Goal: Task Accomplishment & Management: Manage account settings

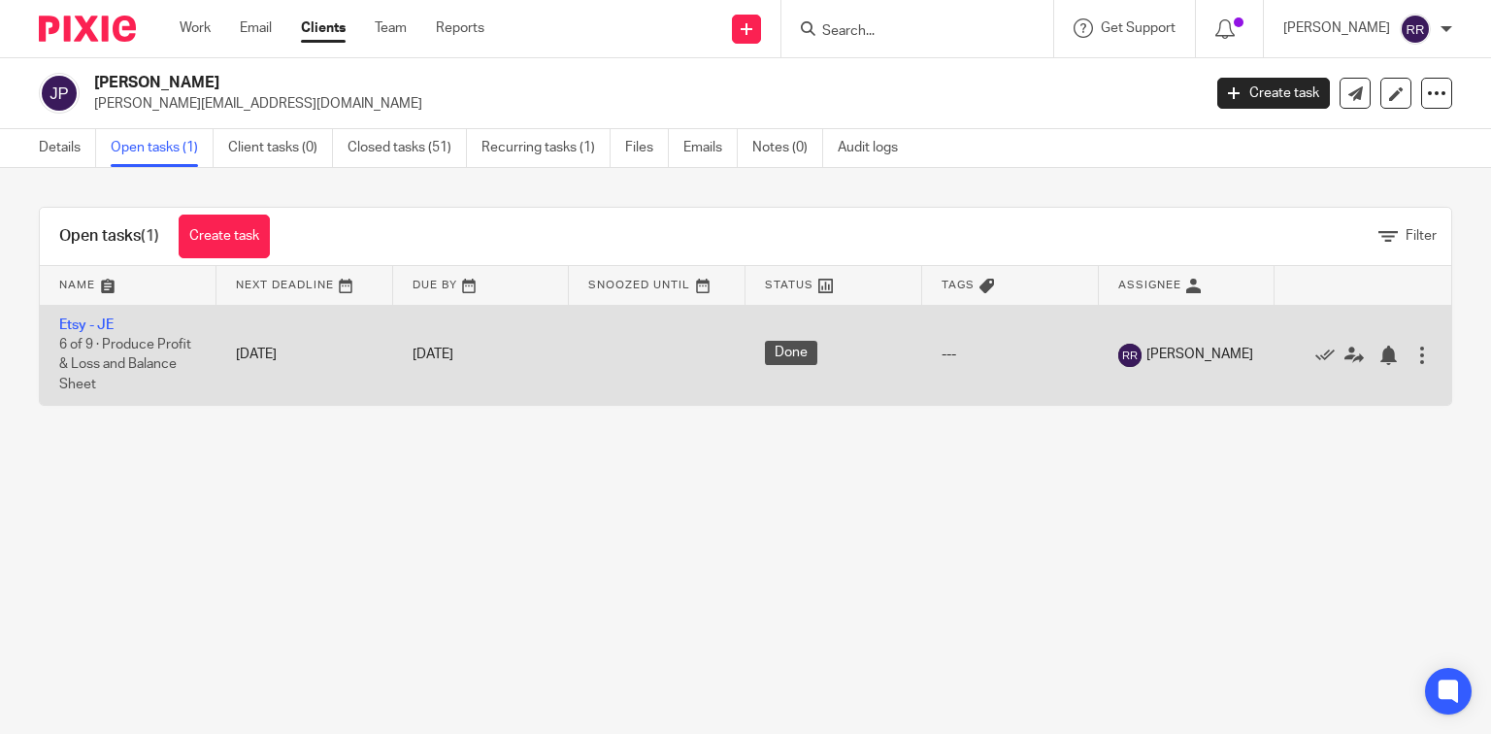
click at [133, 346] on span "6 of 9 · Produce Profit & Loss and Balance Sheet" at bounding box center [125, 364] width 132 height 53
click at [92, 325] on link "Etsy - JE" at bounding box center [86, 325] width 54 height 14
click at [1412, 357] on div at bounding box center [1421, 354] width 19 height 19
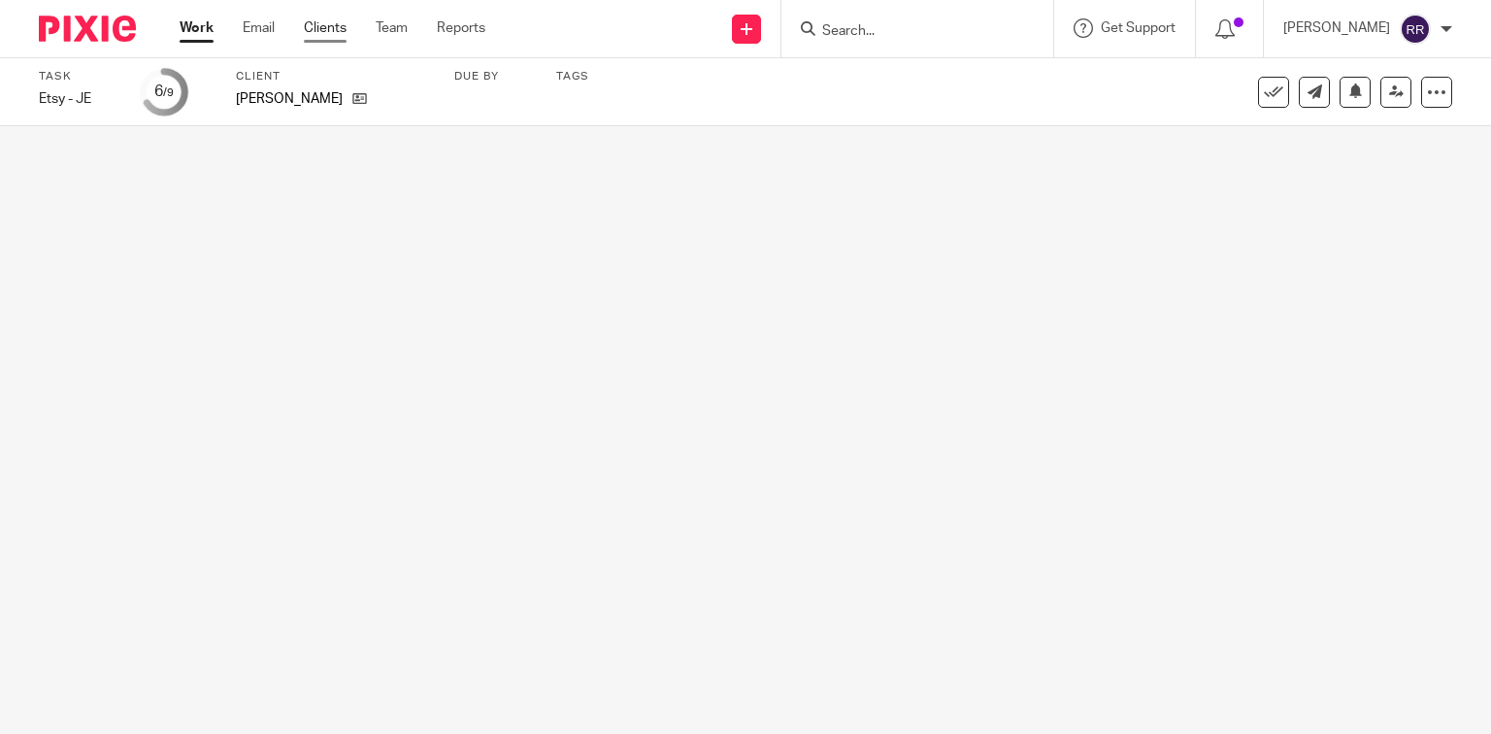
click at [319, 27] on link "Clients" at bounding box center [325, 27] width 43 height 19
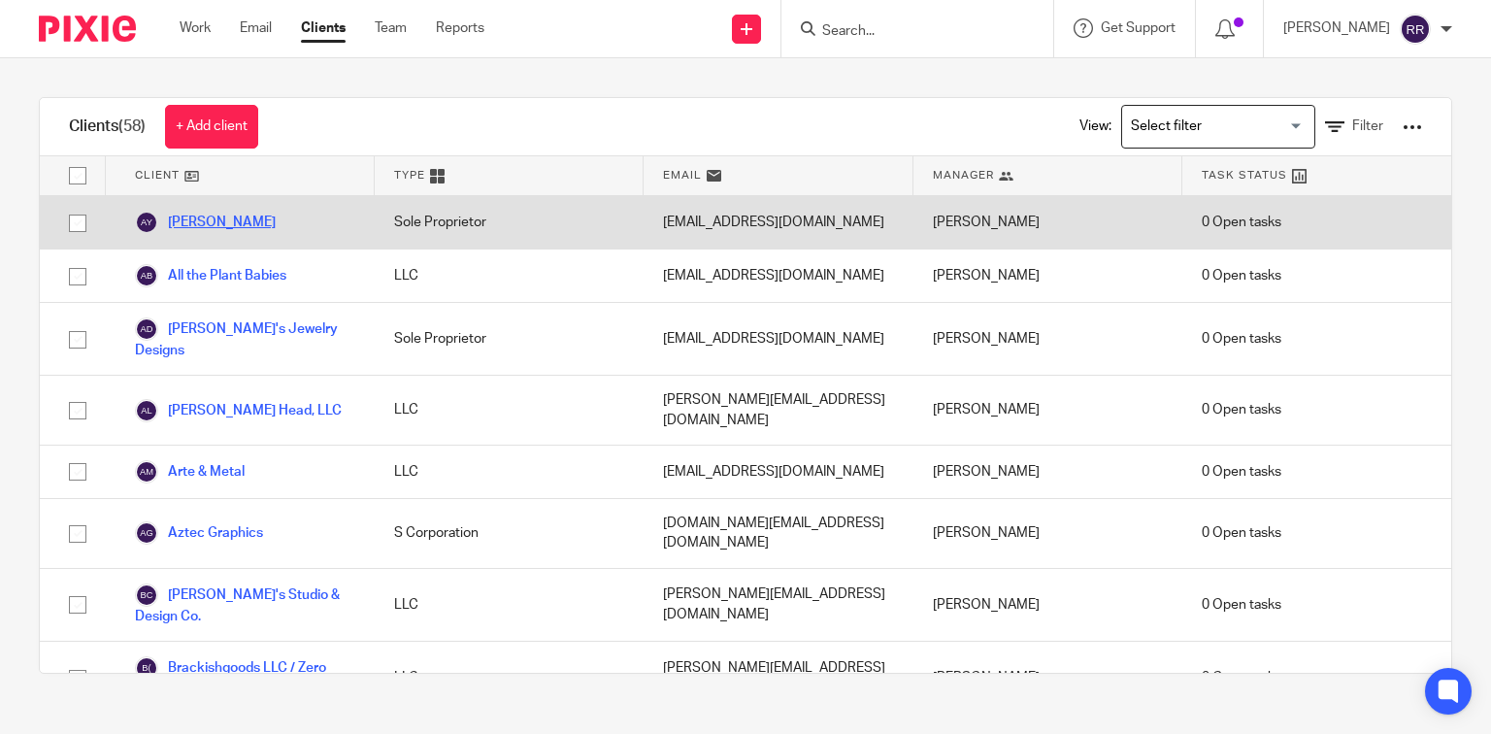
click at [244, 225] on link "Adam Young" at bounding box center [205, 222] width 141 height 23
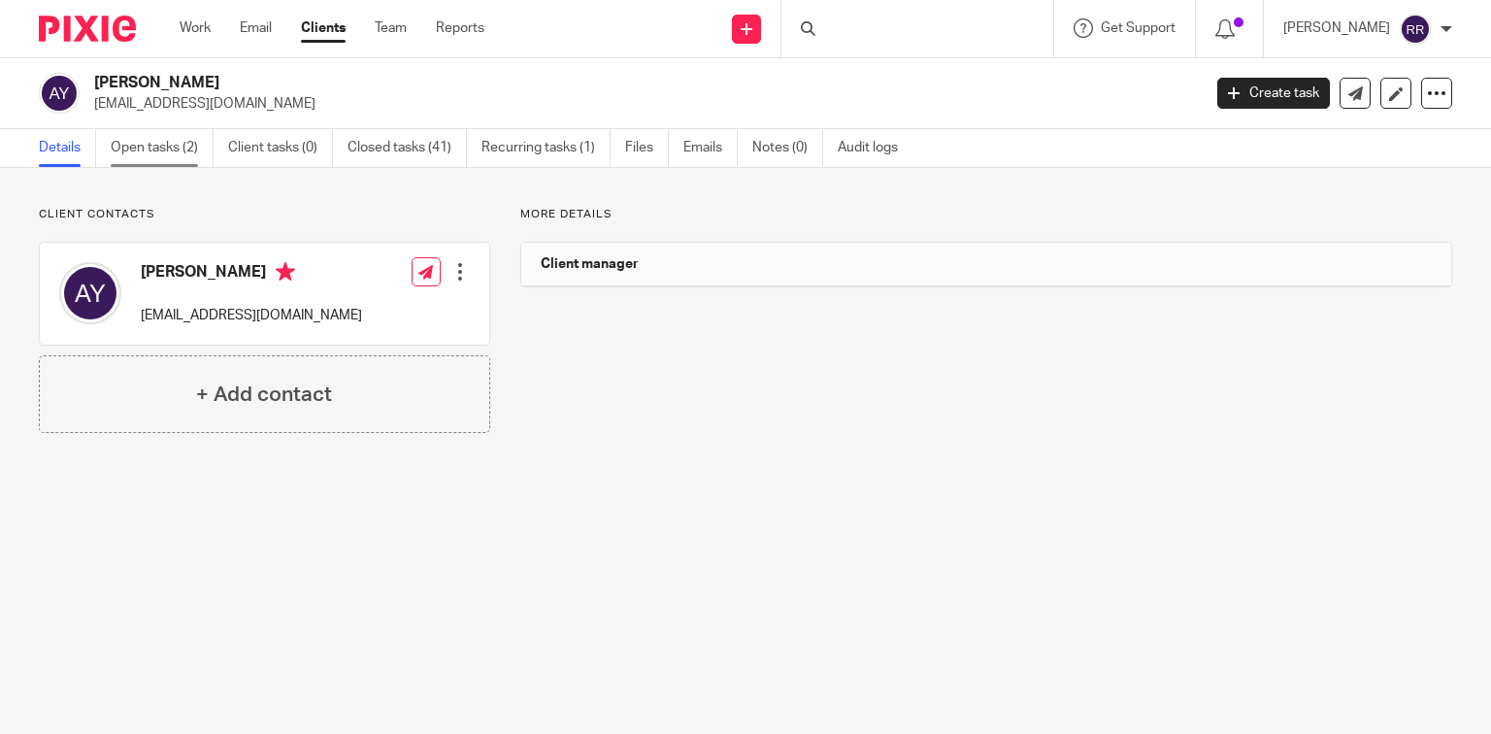
click at [170, 144] on link "Open tasks (2)" at bounding box center [162, 148] width 103 height 38
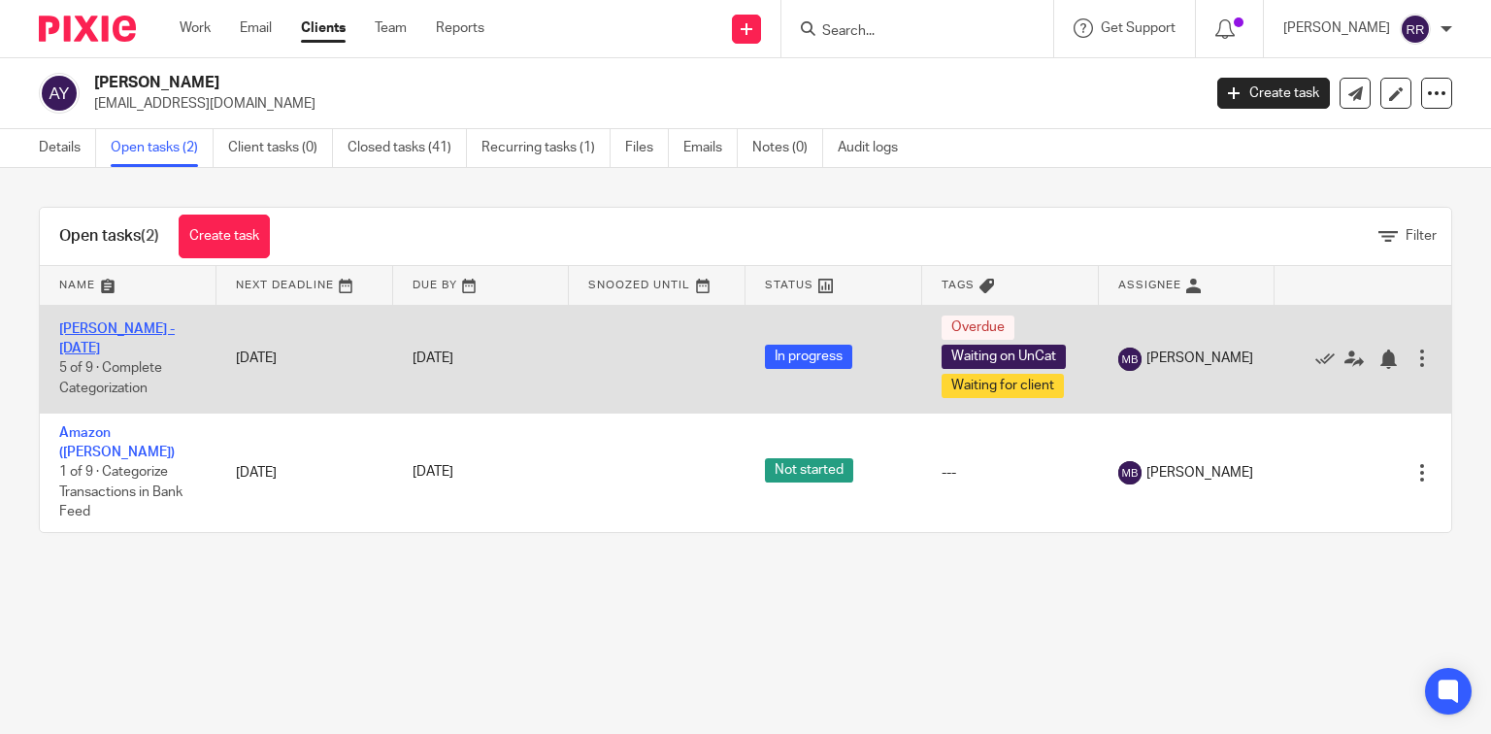
click at [131, 337] on link "[PERSON_NAME] - [DATE]" at bounding box center [116, 338] width 115 height 33
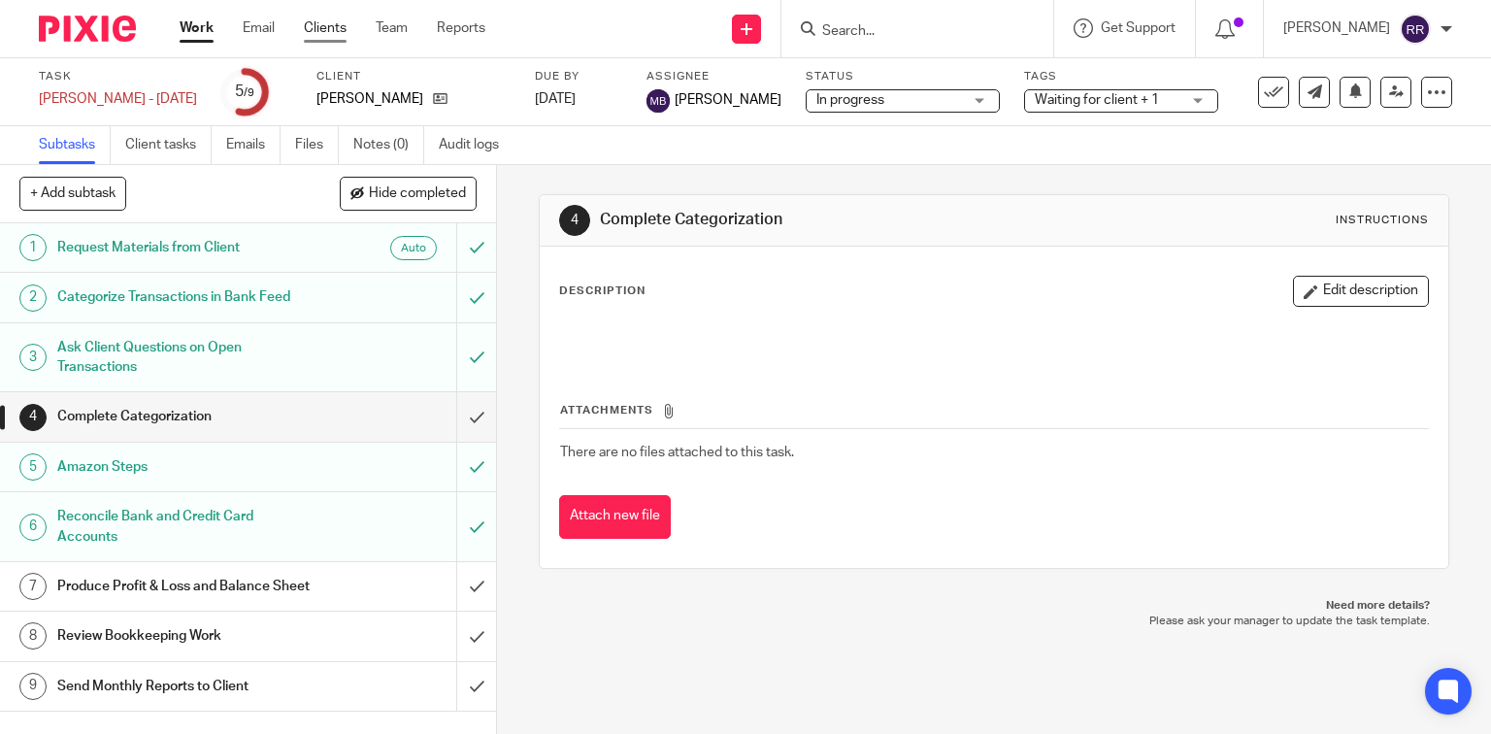
click at [319, 29] on link "Clients" at bounding box center [325, 27] width 43 height 19
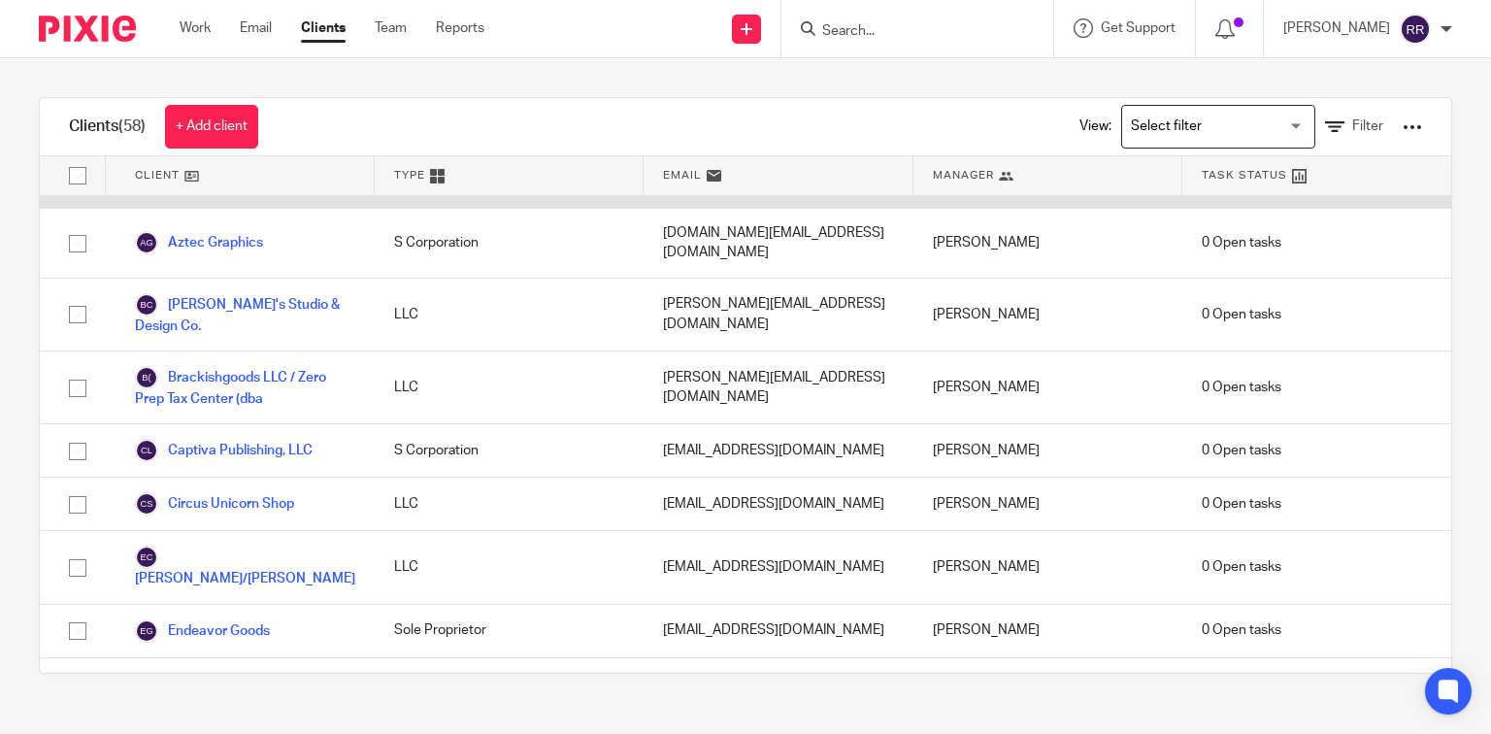
scroll to position [311, 0]
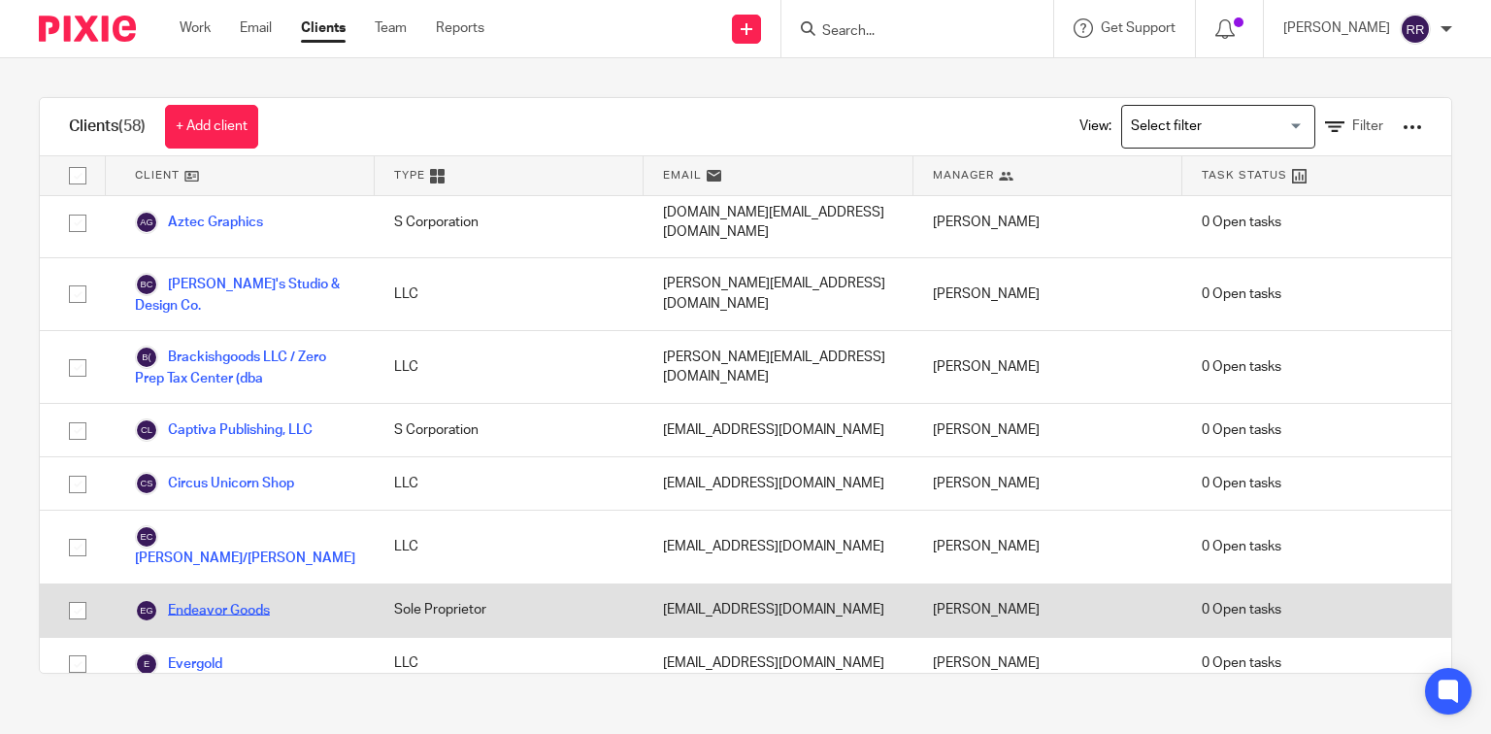
click at [230, 599] on link "Endeavor Goods" at bounding box center [202, 610] width 135 height 23
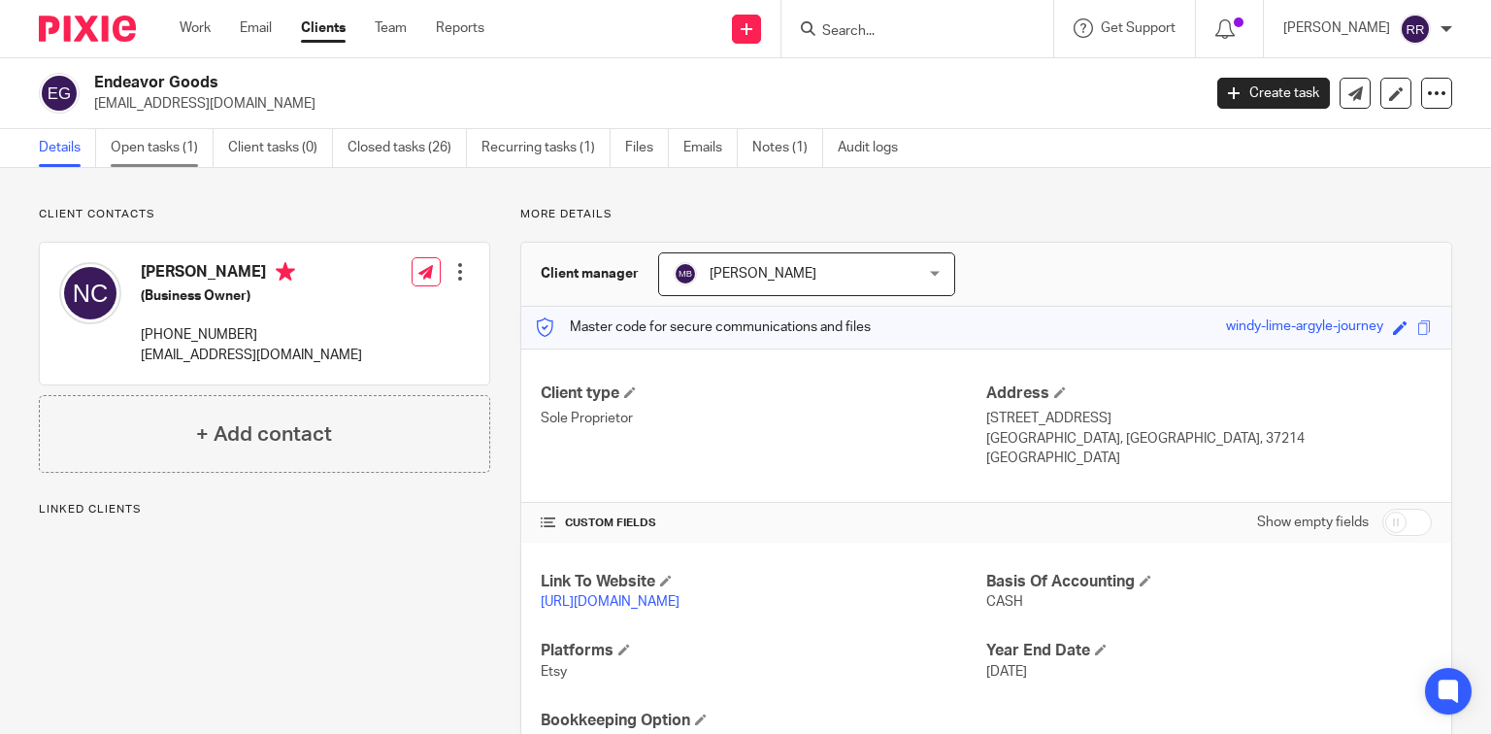
click at [175, 146] on link "Open tasks (1)" at bounding box center [162, 148] width 103 height 38
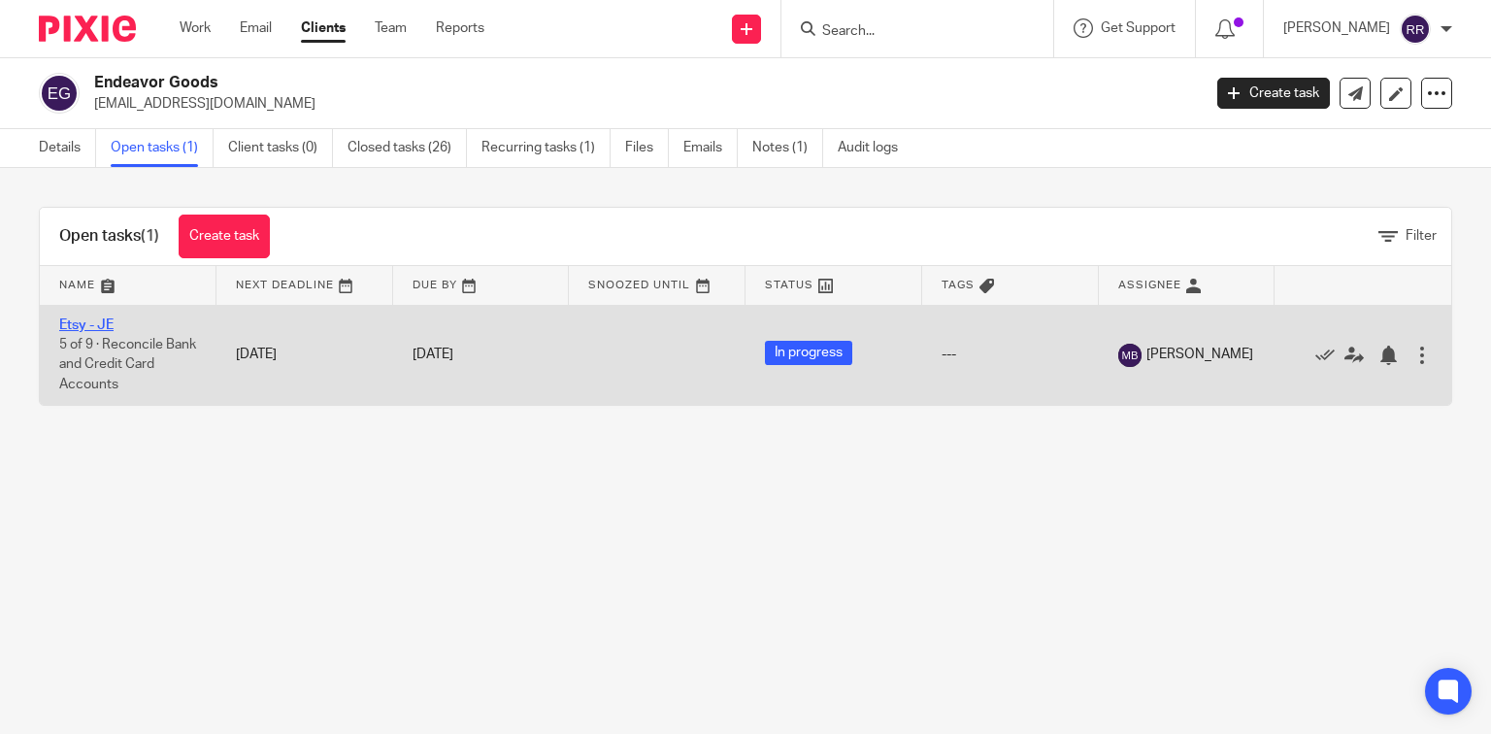
click at [102, 326] on link "Etsy - JE" at bounding box center [86, 325] width 54 height 14
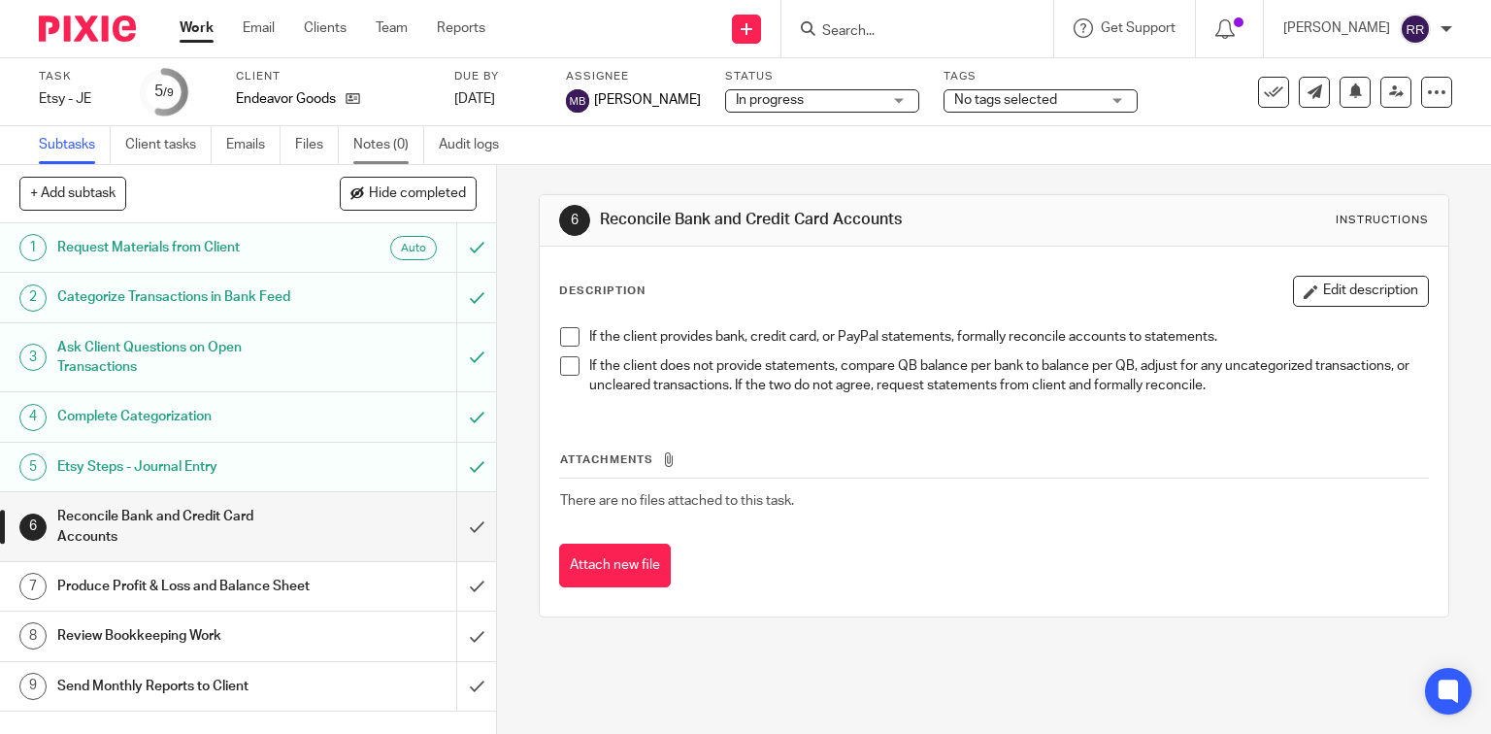
click at [398, 142] on link "Notes (0)" at bounding box center [388, 145] width 71 height 38
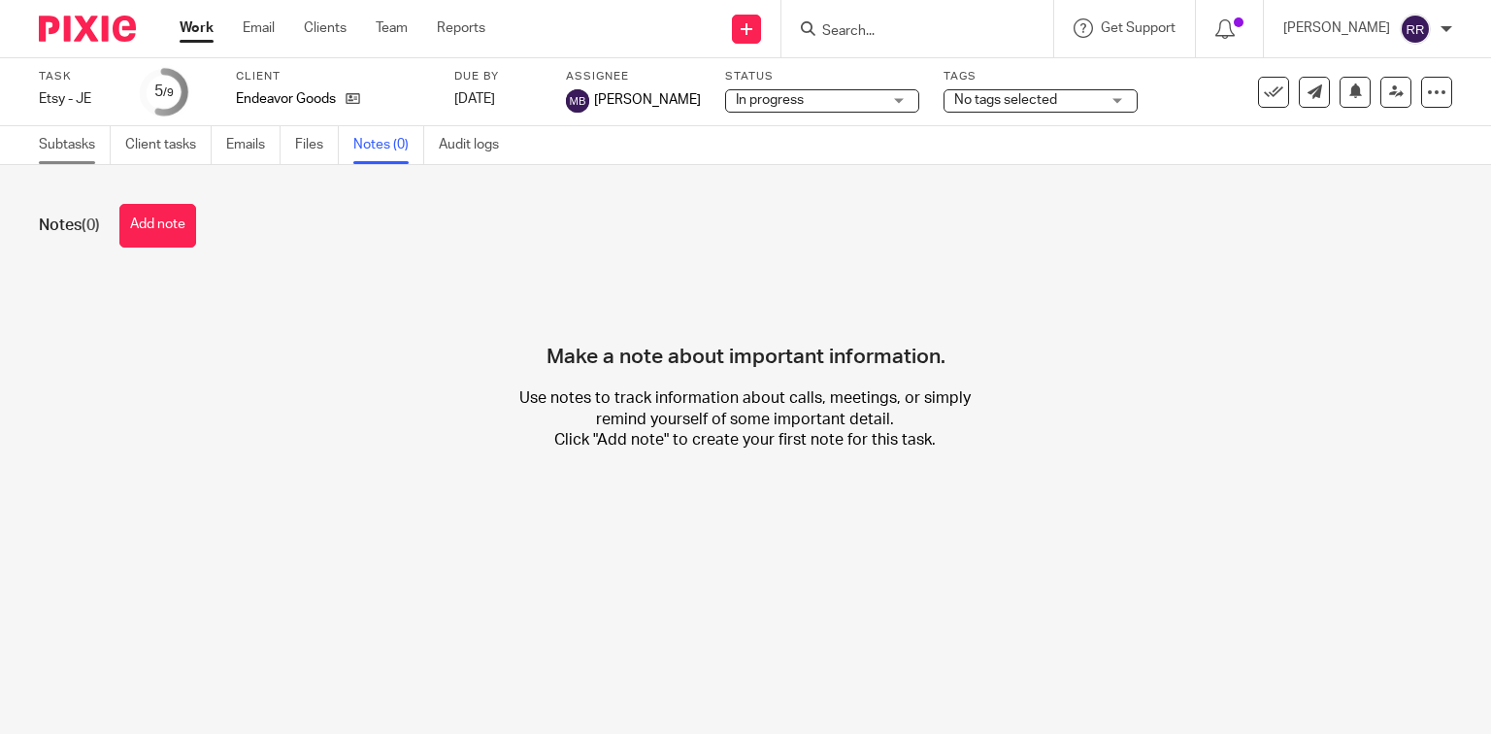
click at [70, 143] on link "Subtasks" at bounding box center [75, 145] width 72 height 38
click at [67, 144] on link "Subtasks" at bounding box center [75, 145] width 72 height 38
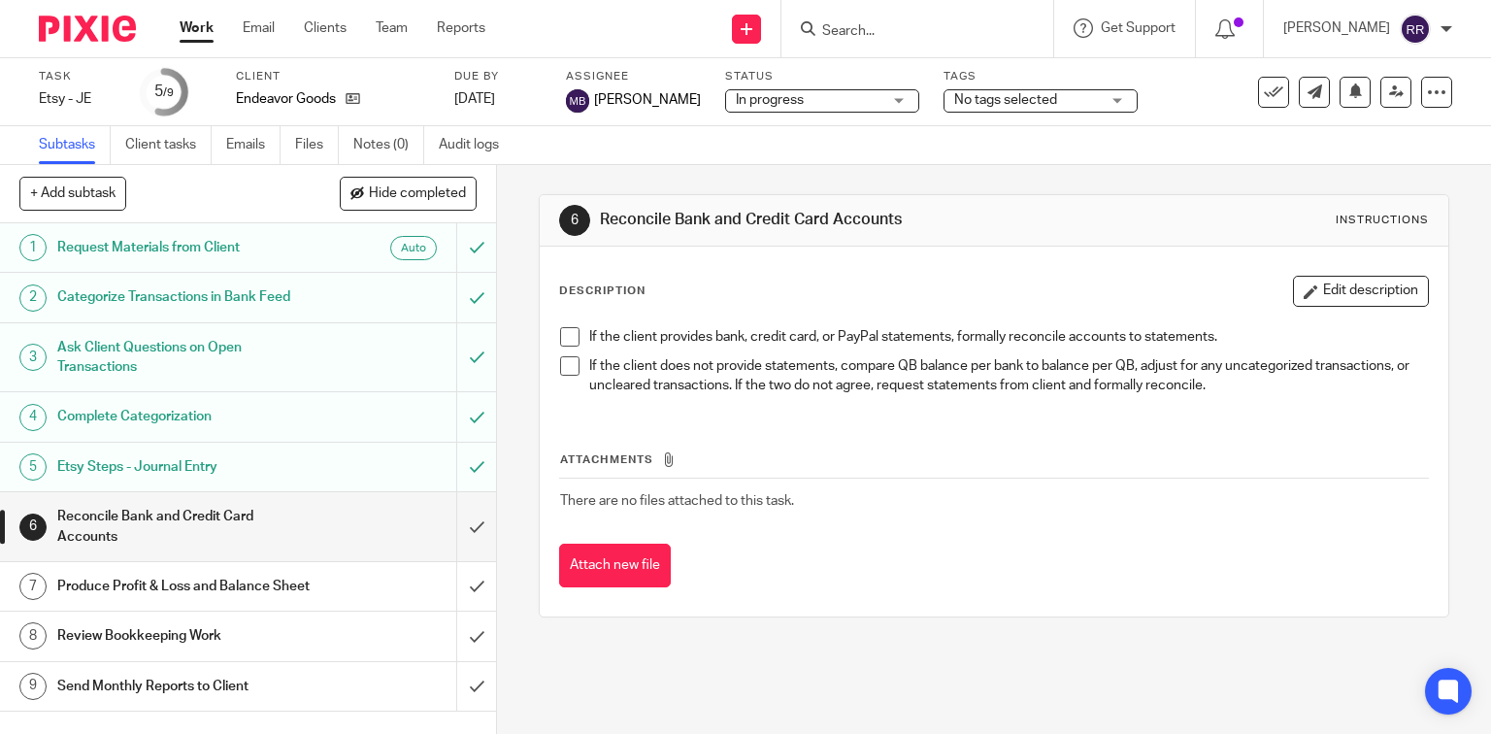
click at [1127, 103] on div "No tags selected" at bounding box center [1040, 100] width 194 height 23
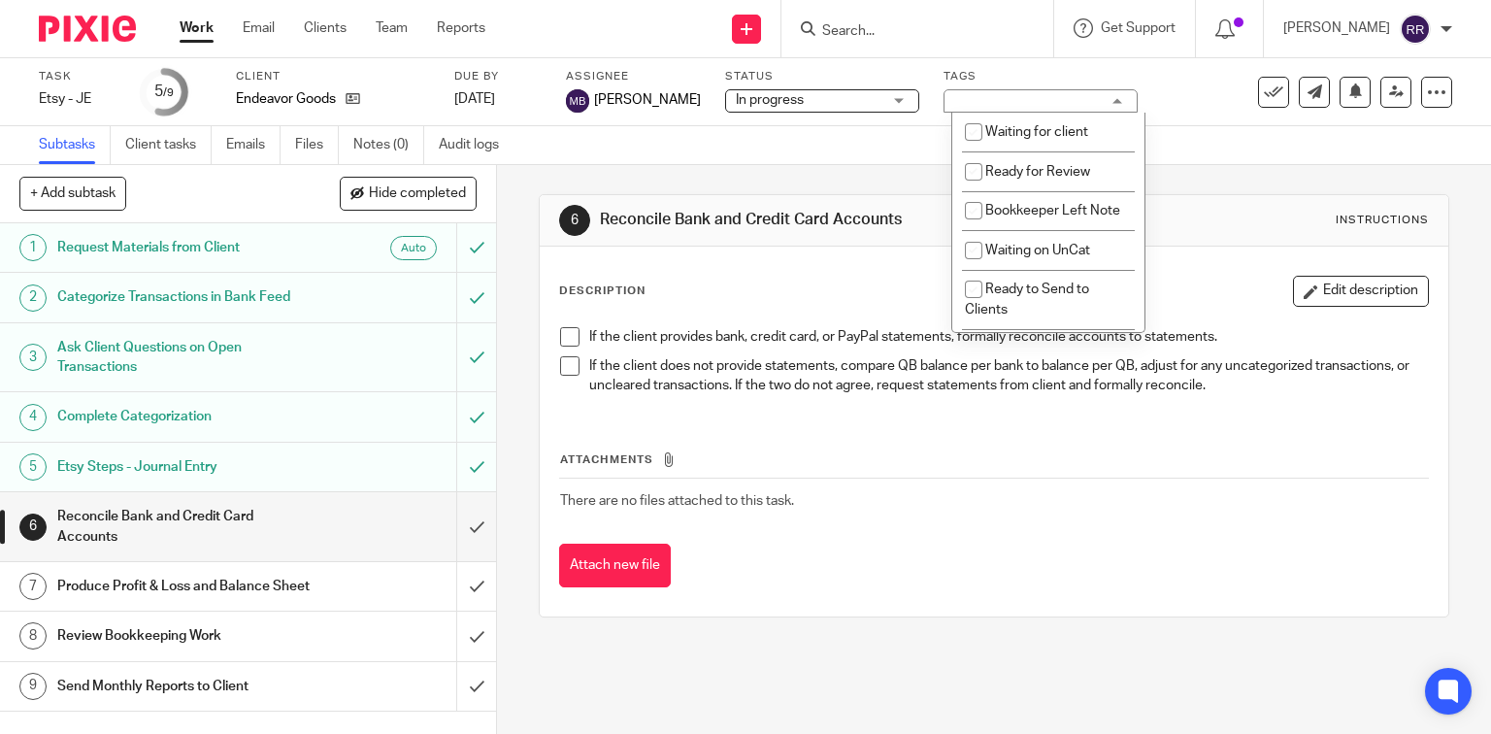
click at [1127, 103] on div "No tags selected" at bounding box center [1040, 100] width 194 height 23
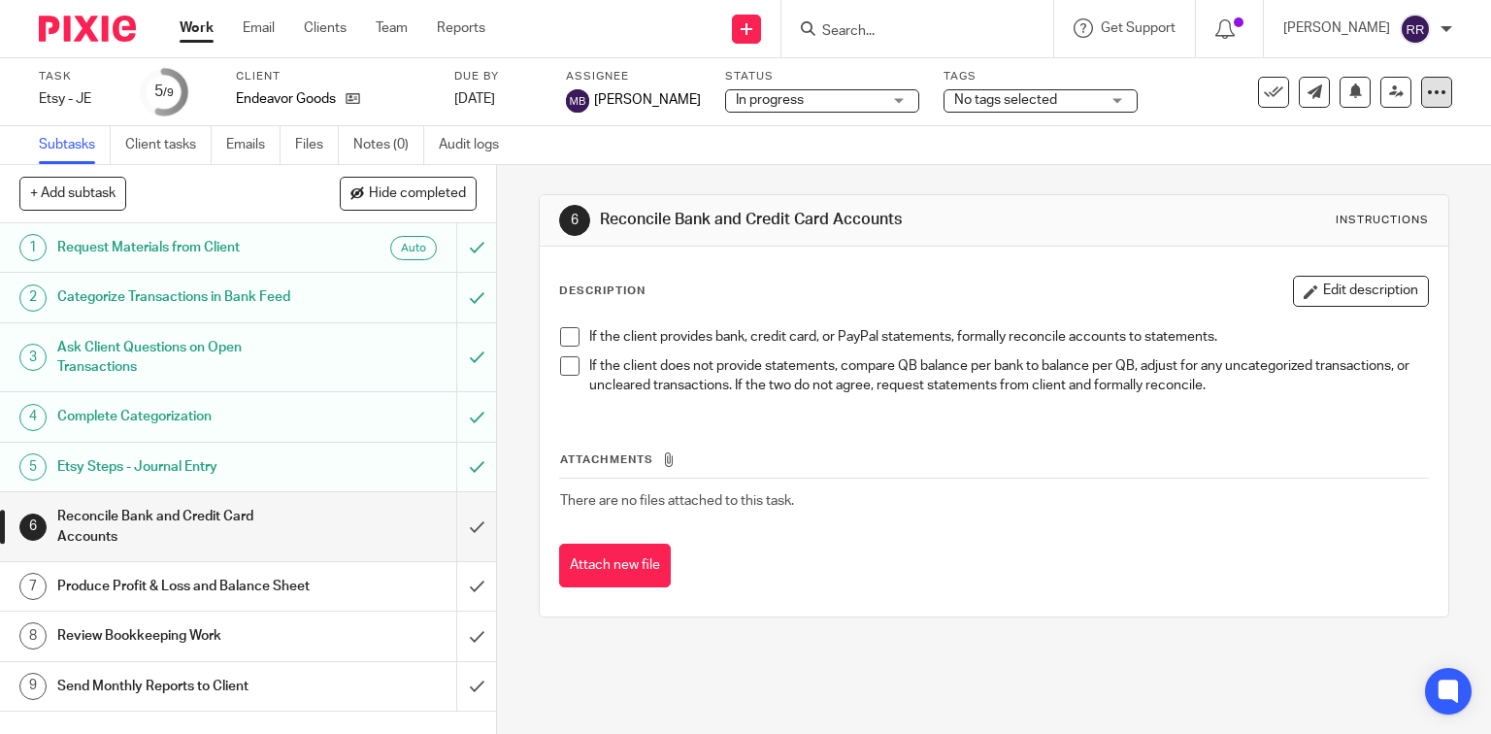
click at [1427, 93] on icon at bounding box center [1436, 91] width 19 height 19
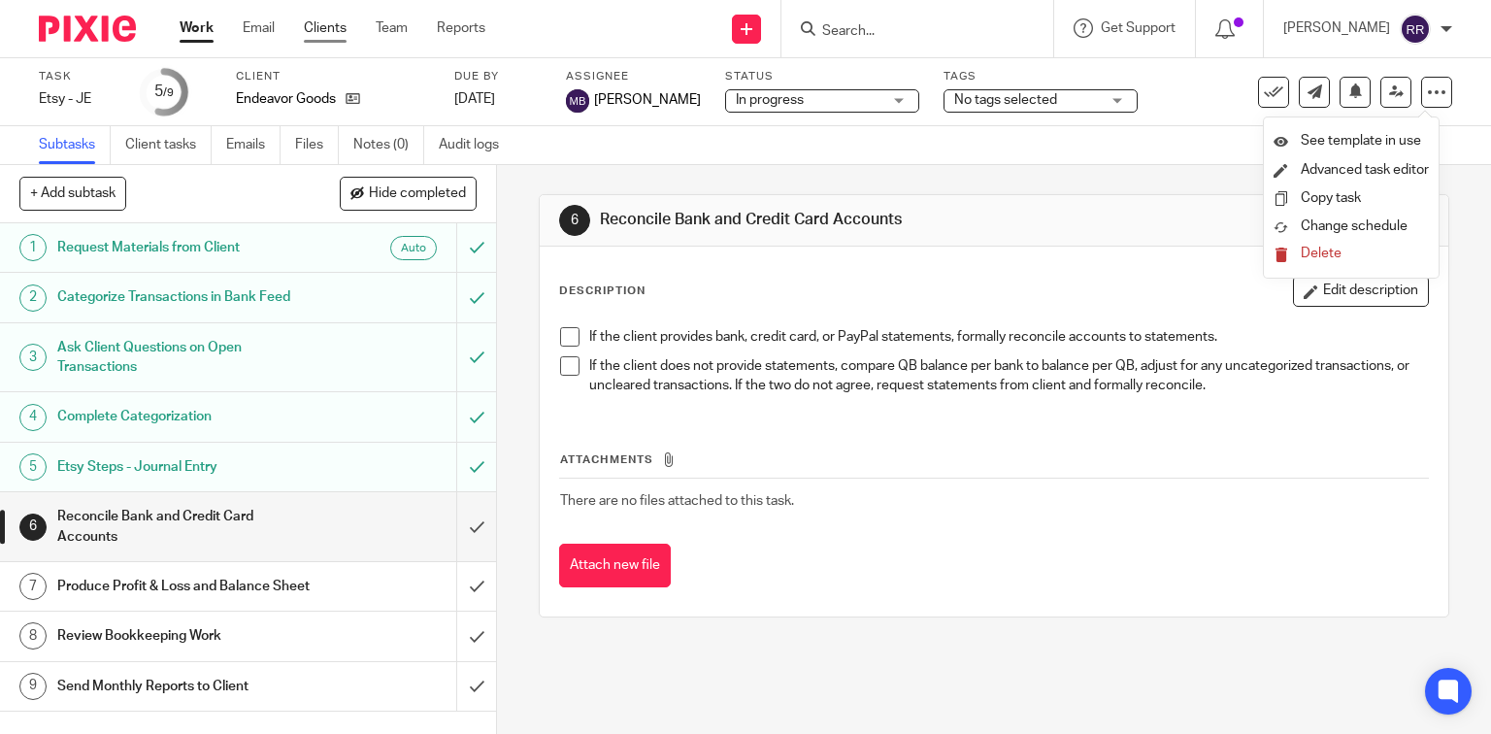
click at [333, 33] on link "Clients" at bounding box center [325, 27] width 43 height 19
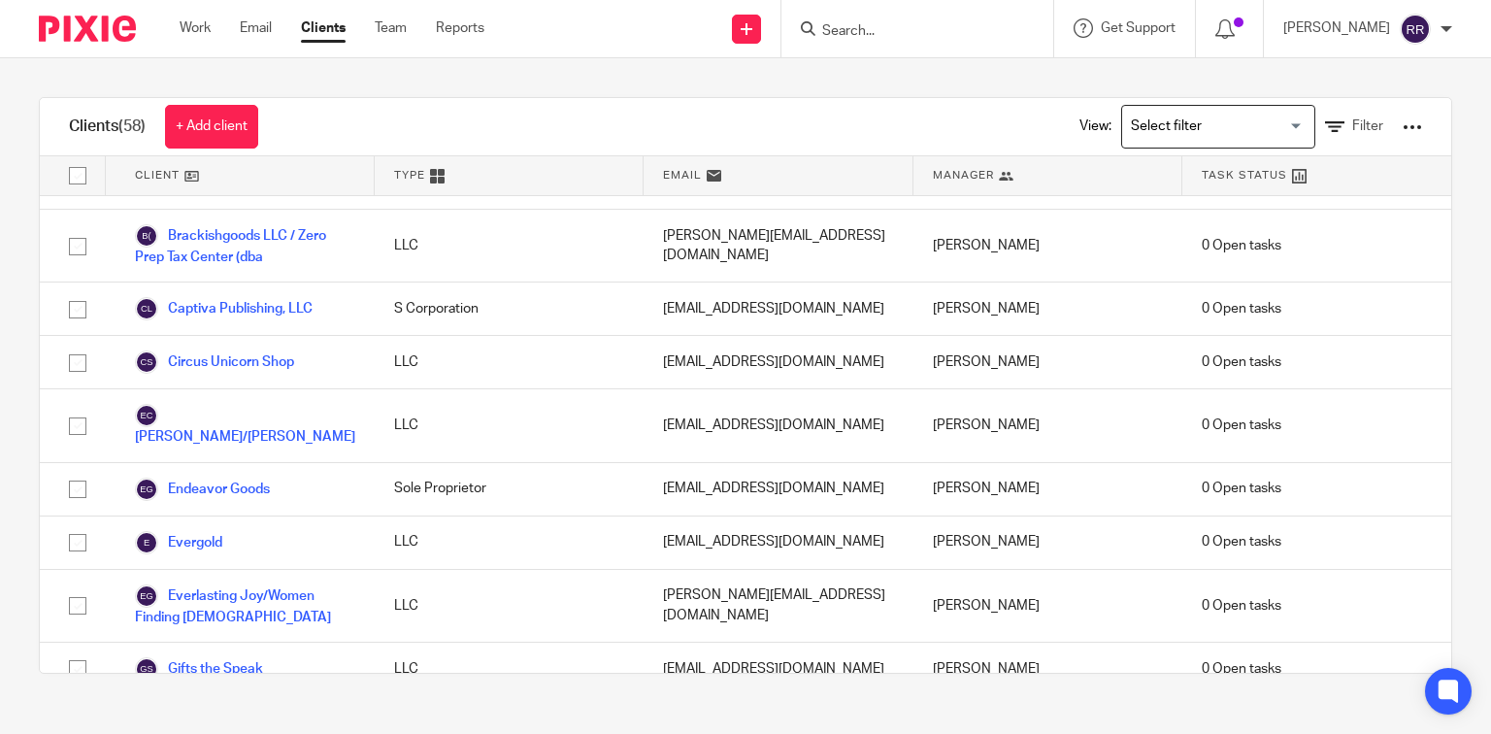
scroll to position [466, 0]
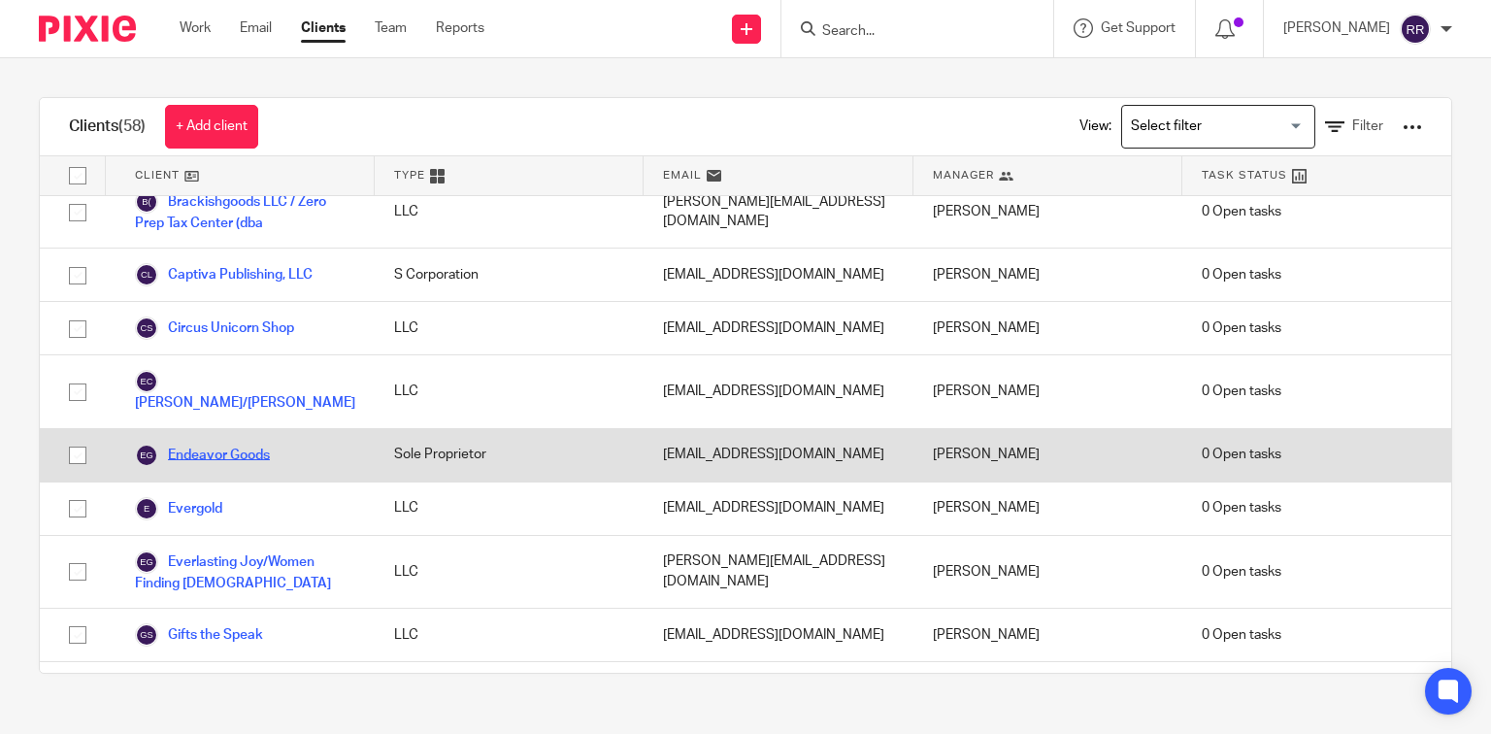
click at [194, 443] on link "Endeavor Goods" at bounding box center [202, 454] width 135 height 23
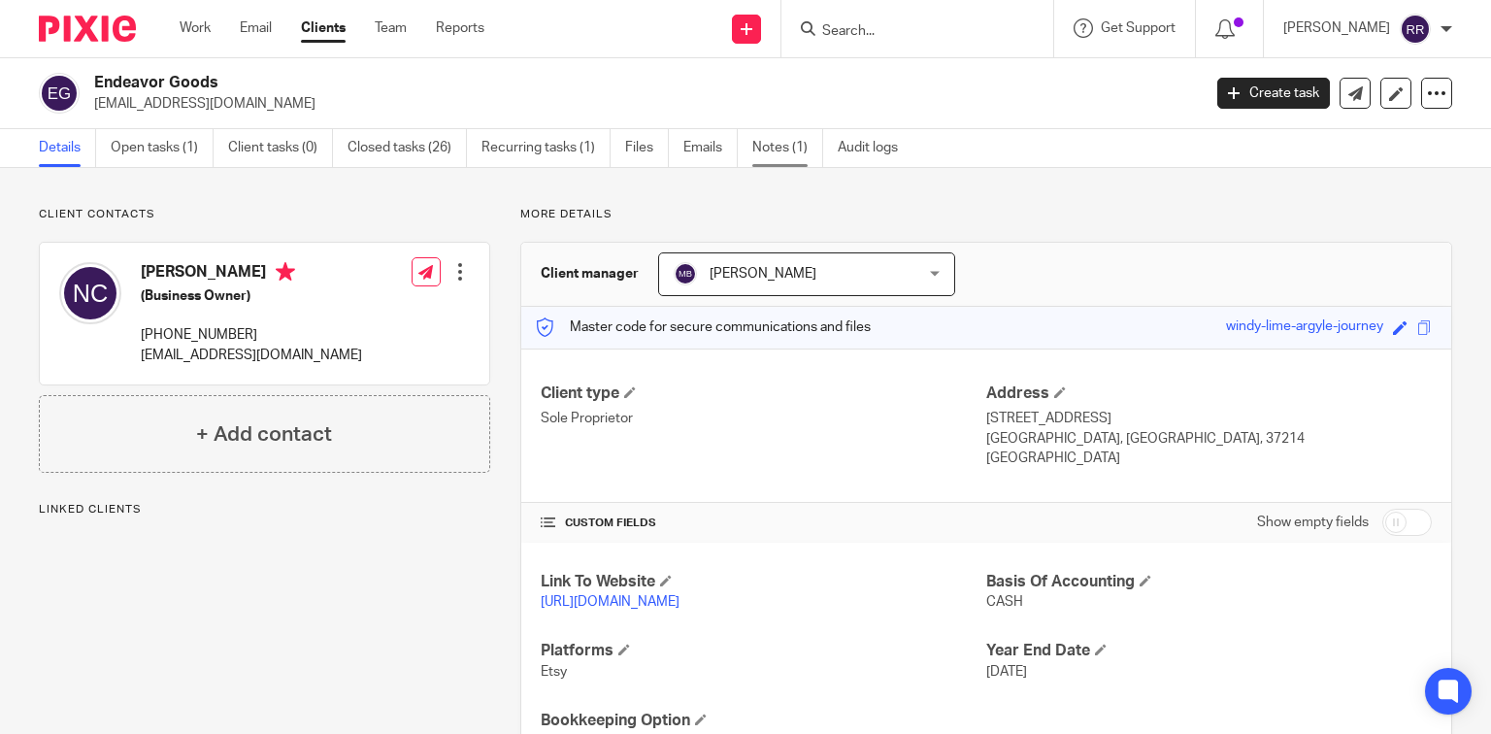
click at [766, 144] on link "Notes (1)" at bounding box center [787, 148] width 71 height 38
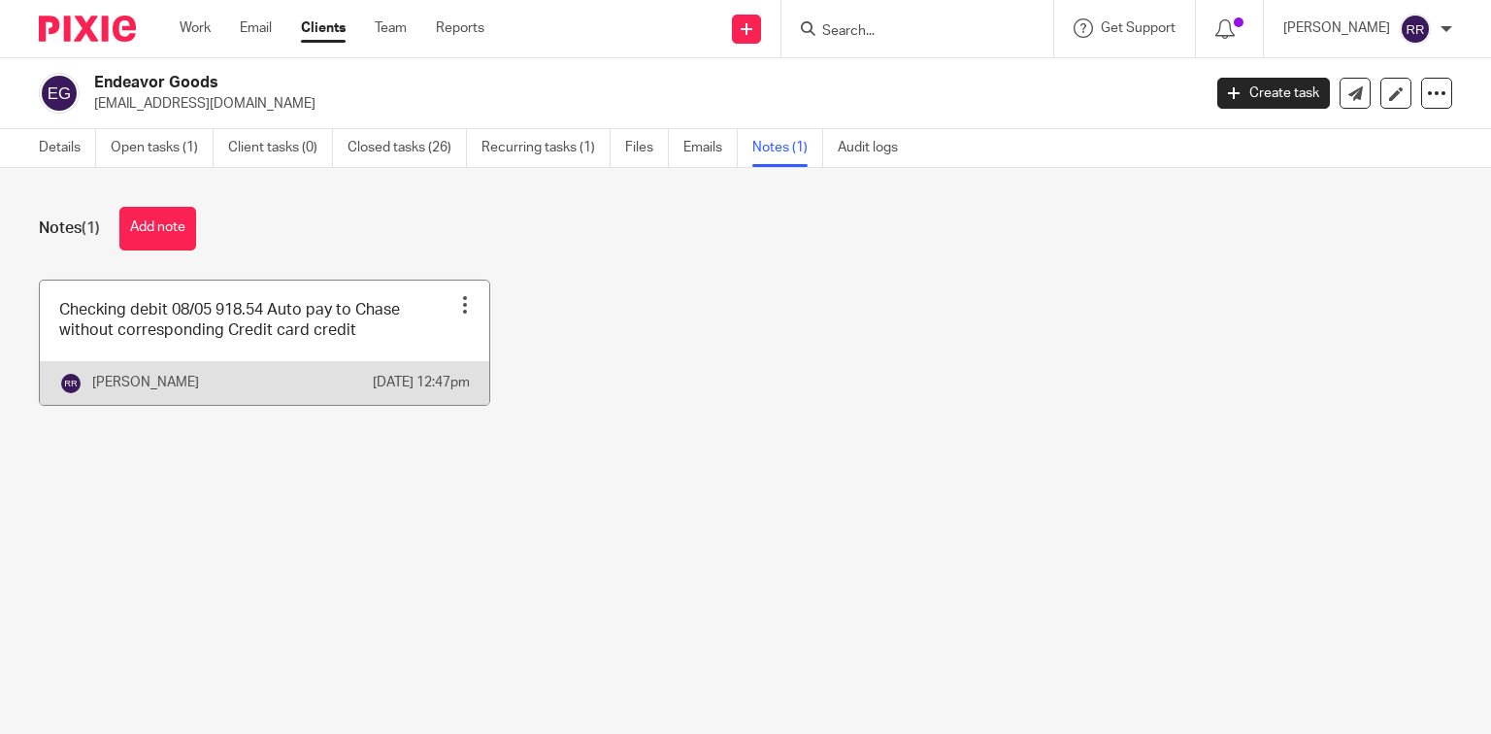
drag, startPoint x: 238, startPoint y: 346, endPoint x: 204, endPoint y: 336, distance: 35.6
click at [205, 337] on link at bounding box center [264, 342] width 449 height 124
click at [455, 304] on div at bounding box center [464, 304] width 19 height 19
click at [455, 308] on div at bounding box center [464, 304] width 19 height 19
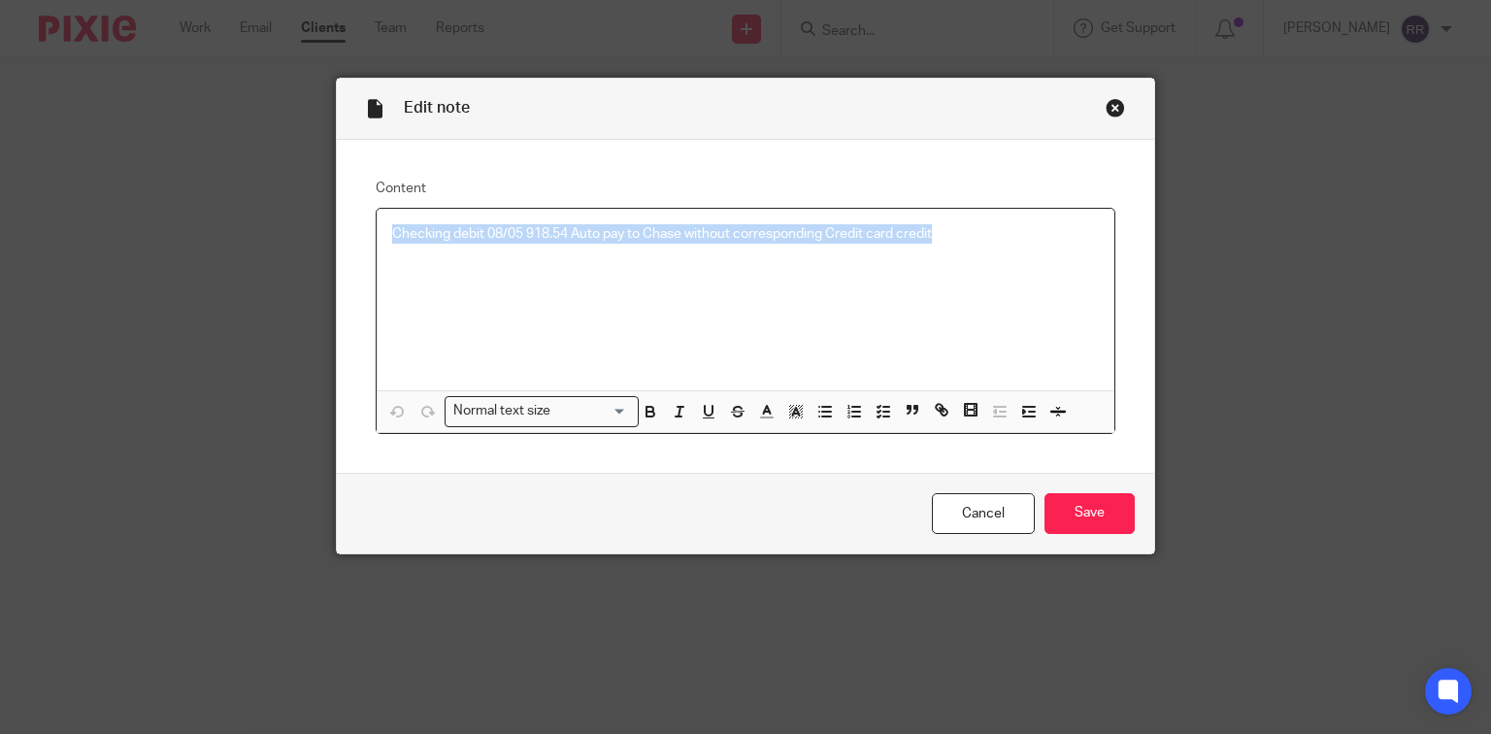
drag, startPoint x: 961, startPoint y: 230, endPoint x: 374, endPoint y: 205, distance: 587.7
click at [376, 205] on fieldset "Content Checking debit 08/05 918.54 Auto pay to Chase without corresponding Cre…" at bounding box center [746, 306] width 740 height 255
copy p "Checking debit 08/05 918.54 Auto pay to Chase without corresponding Credit card…"
click at [1110, 105] on div "Close this dialog window" at bounding box center [1114, 107] width 19 height 19
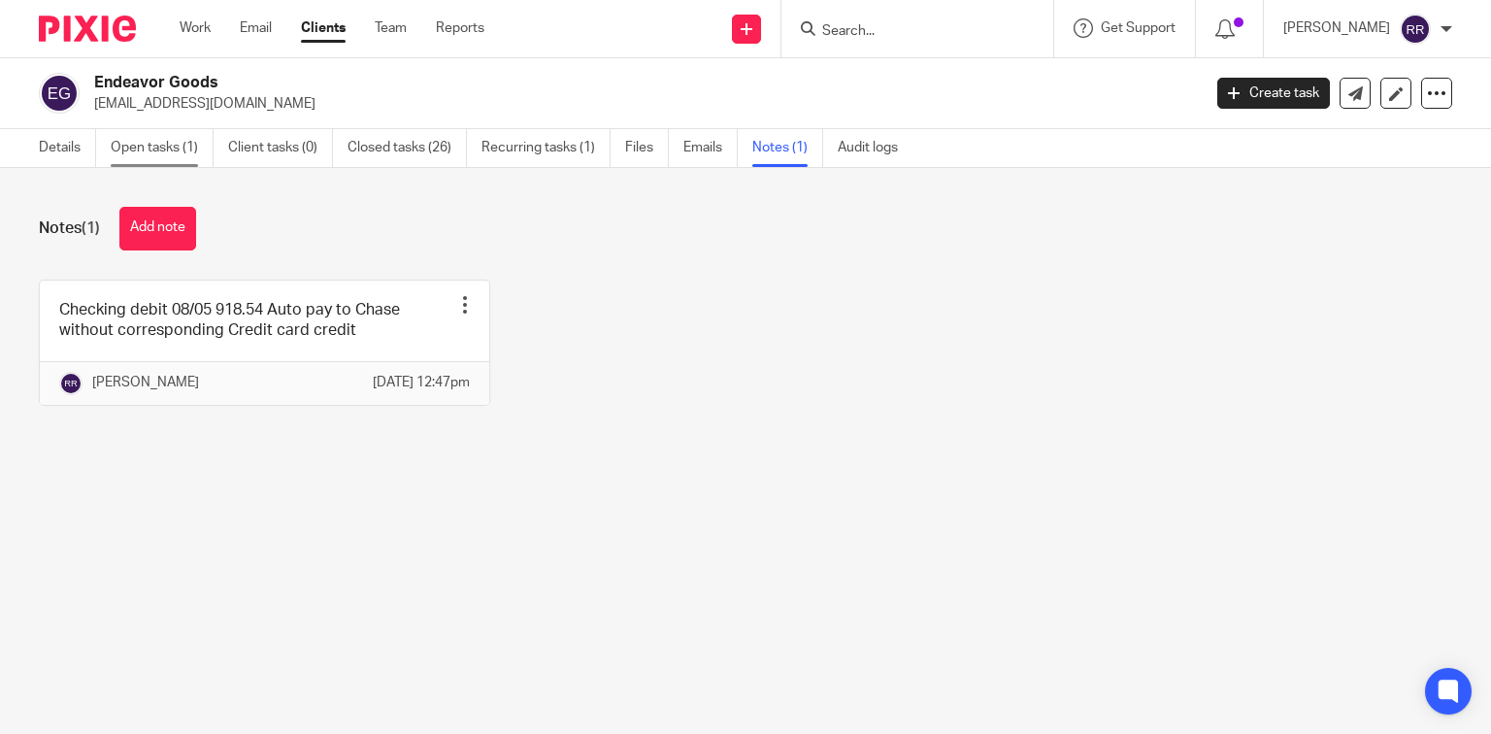
click at [157, 145] on link "Open tasks (1)" at bounding box center [162, 148] width 103 height 38
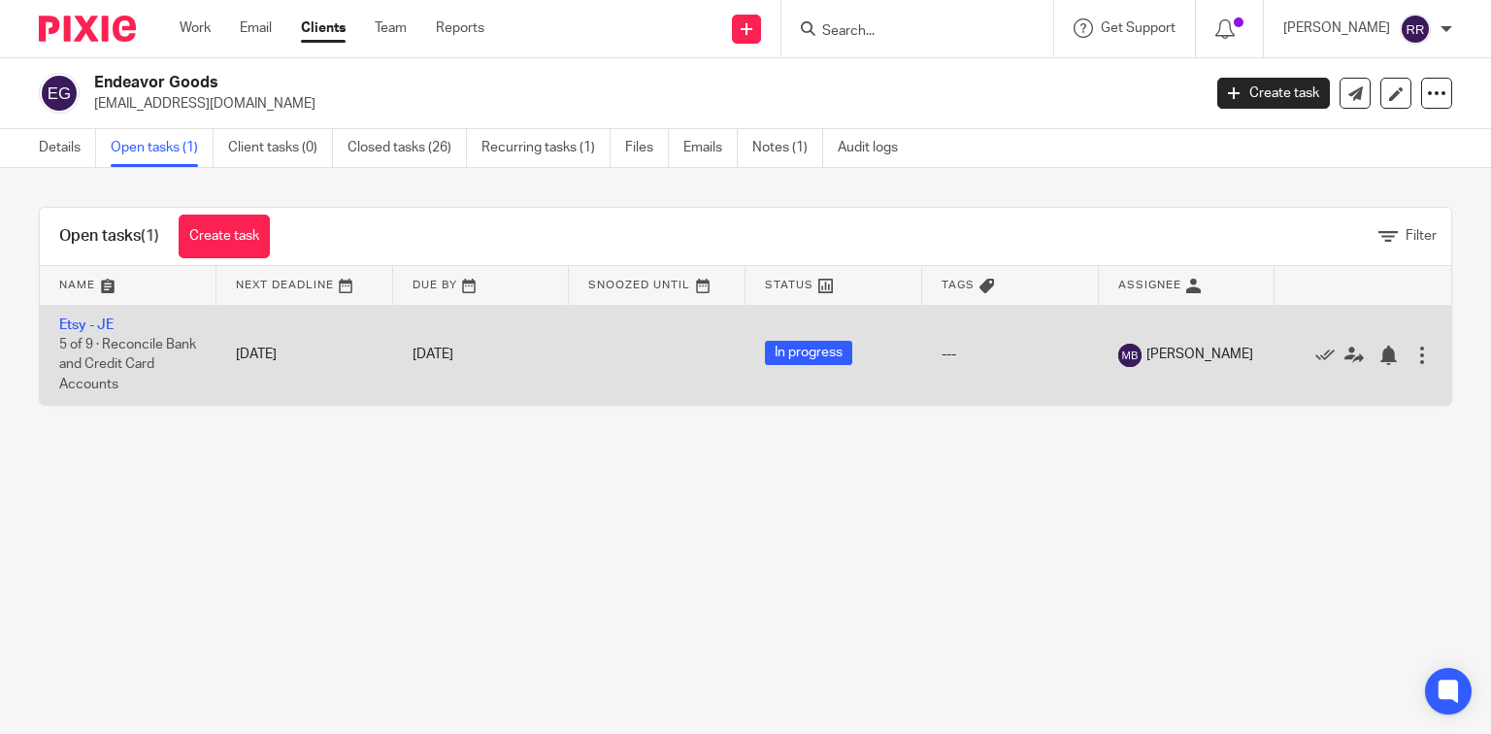
click at [1412, 358] on div at bounding box center [1421, 354] width 19 height 19
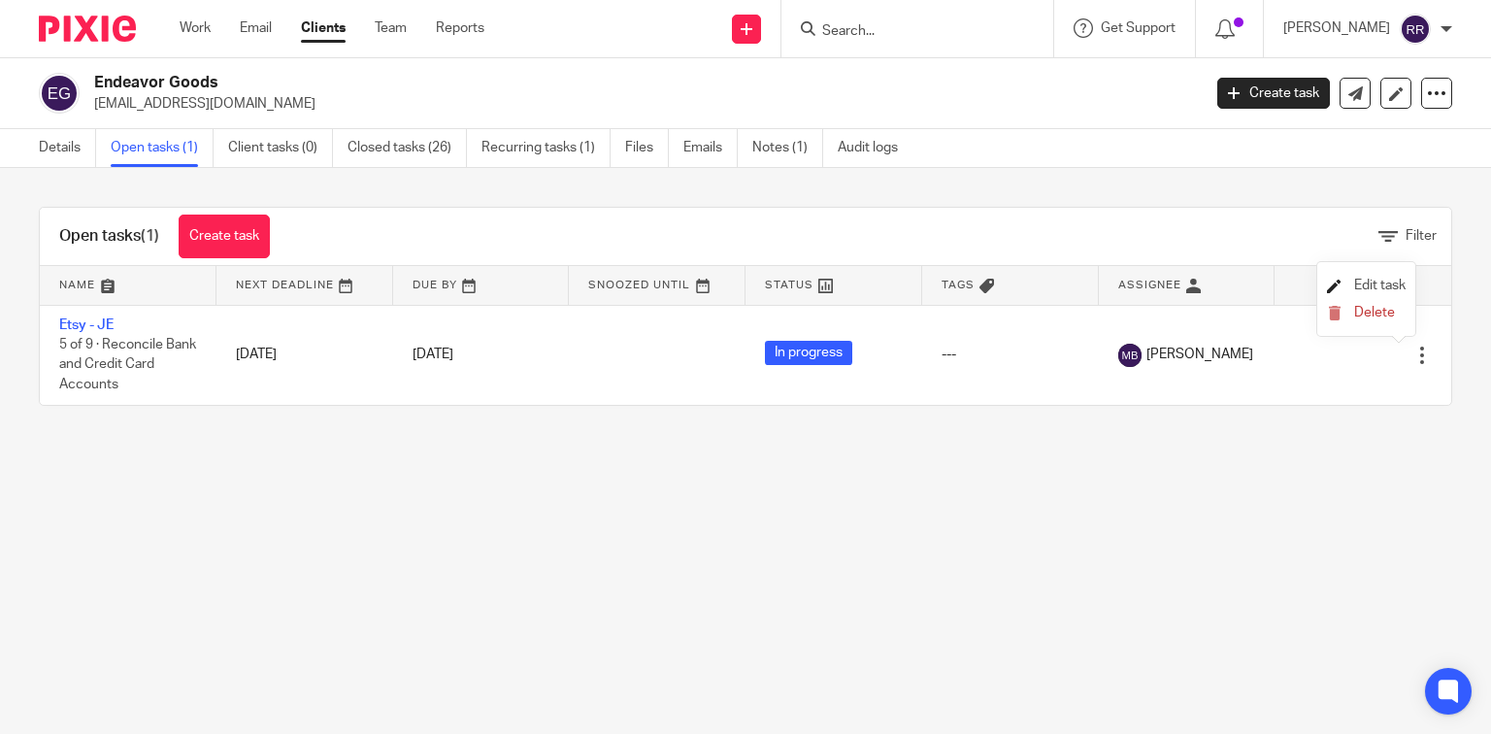
click at [1386, 283] on span "Edit task" at bounding box center [1379, 286] width 51 height 14
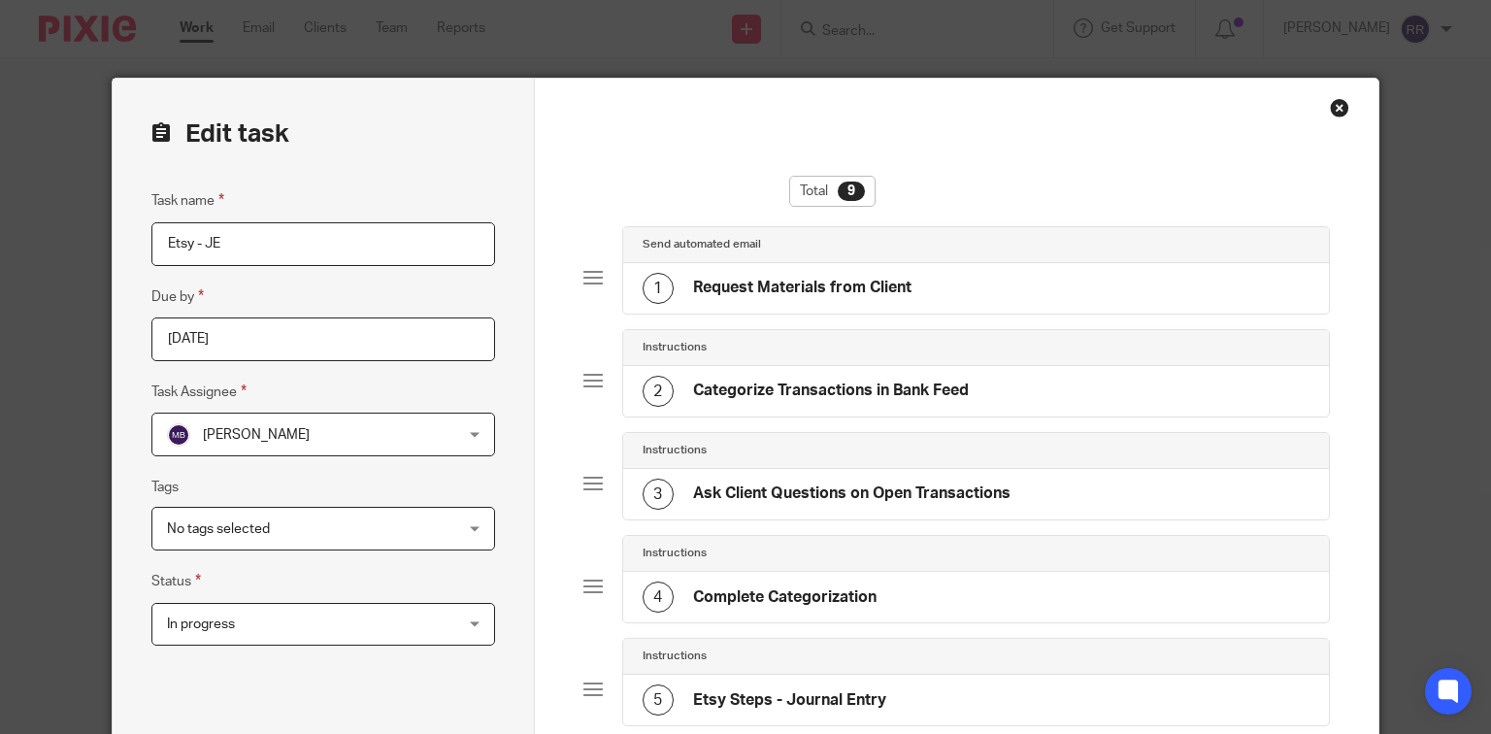
drag, startPoint x: 279, startPoint y: 237, endPoint x: 97, endPoint y: 217, distance: 183.5
click at [101, 214] on div "Edit task Task name Etsy - JE Due by 2025-09-26 Task Assignee Michelle Boulinea…" at bounding box center [745, 367] width 1491 height 734
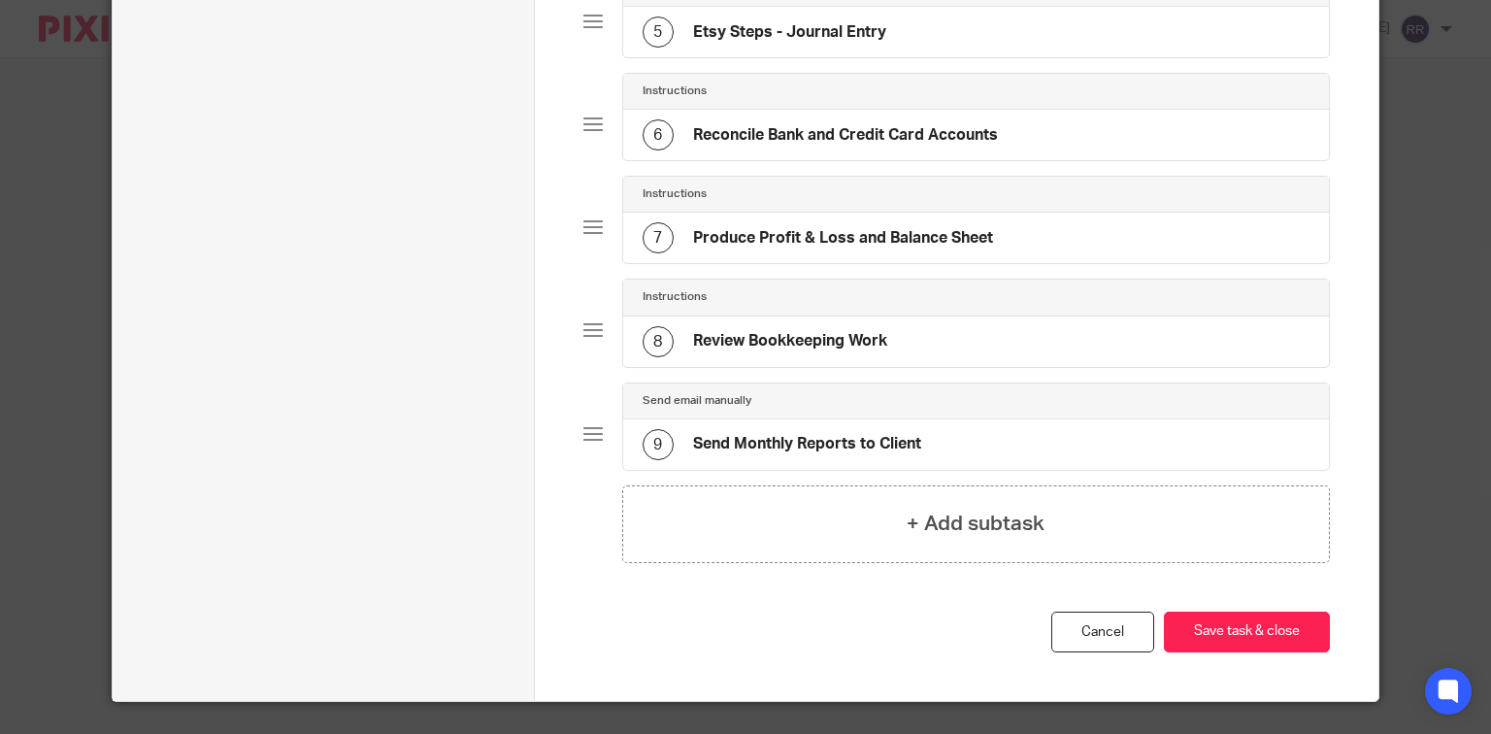
scroll to position [707, 0]
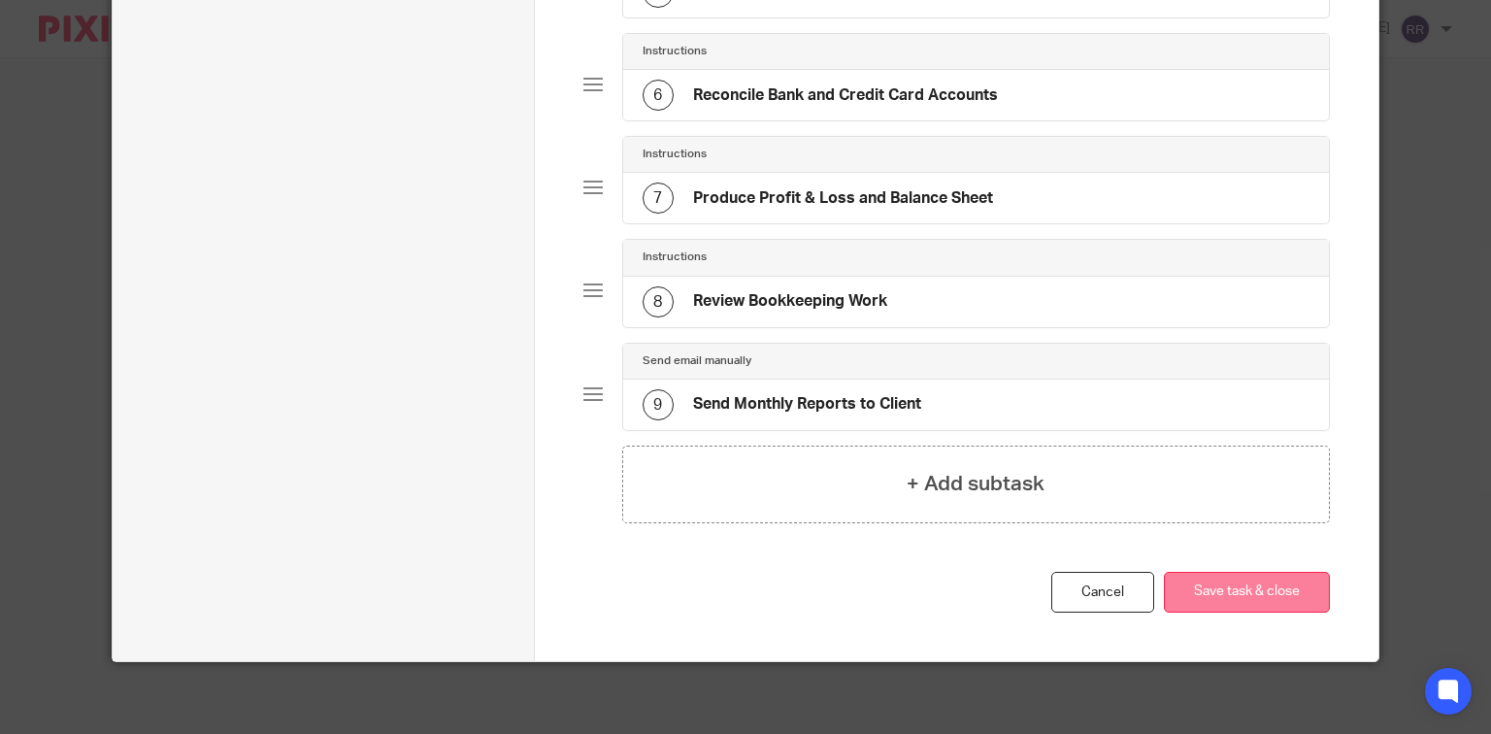
type input "Endeavor - [DATE]"
click at [1275, 589] on button "Save task & close" at bounding box center [1247, 593] width 166 height 42
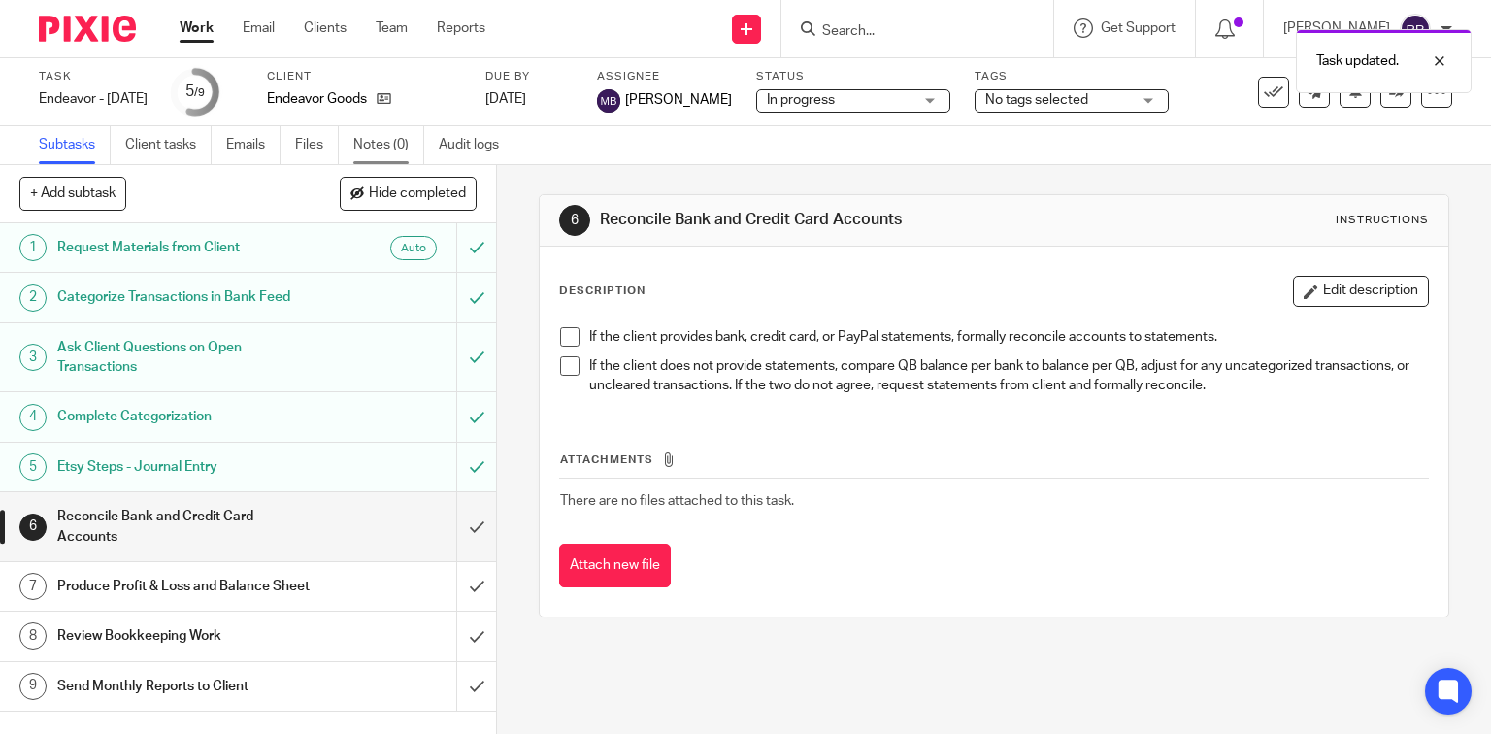
click at [392, 144] on link "Notes (0)" at bounding box center [388, 145] width 71 height 38
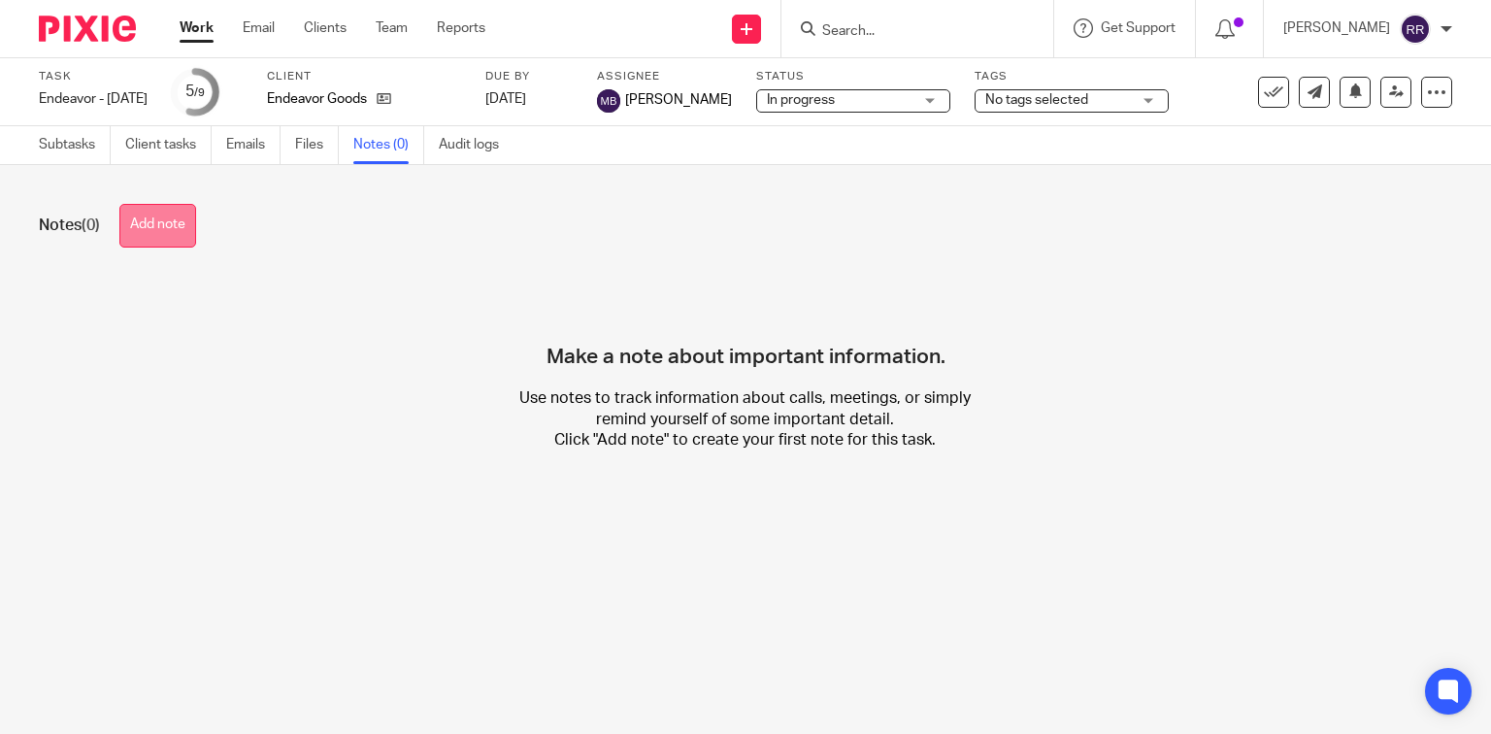
click at [179, 227] on button "Add note" at bounding box center [157, 226] width 77 height 44
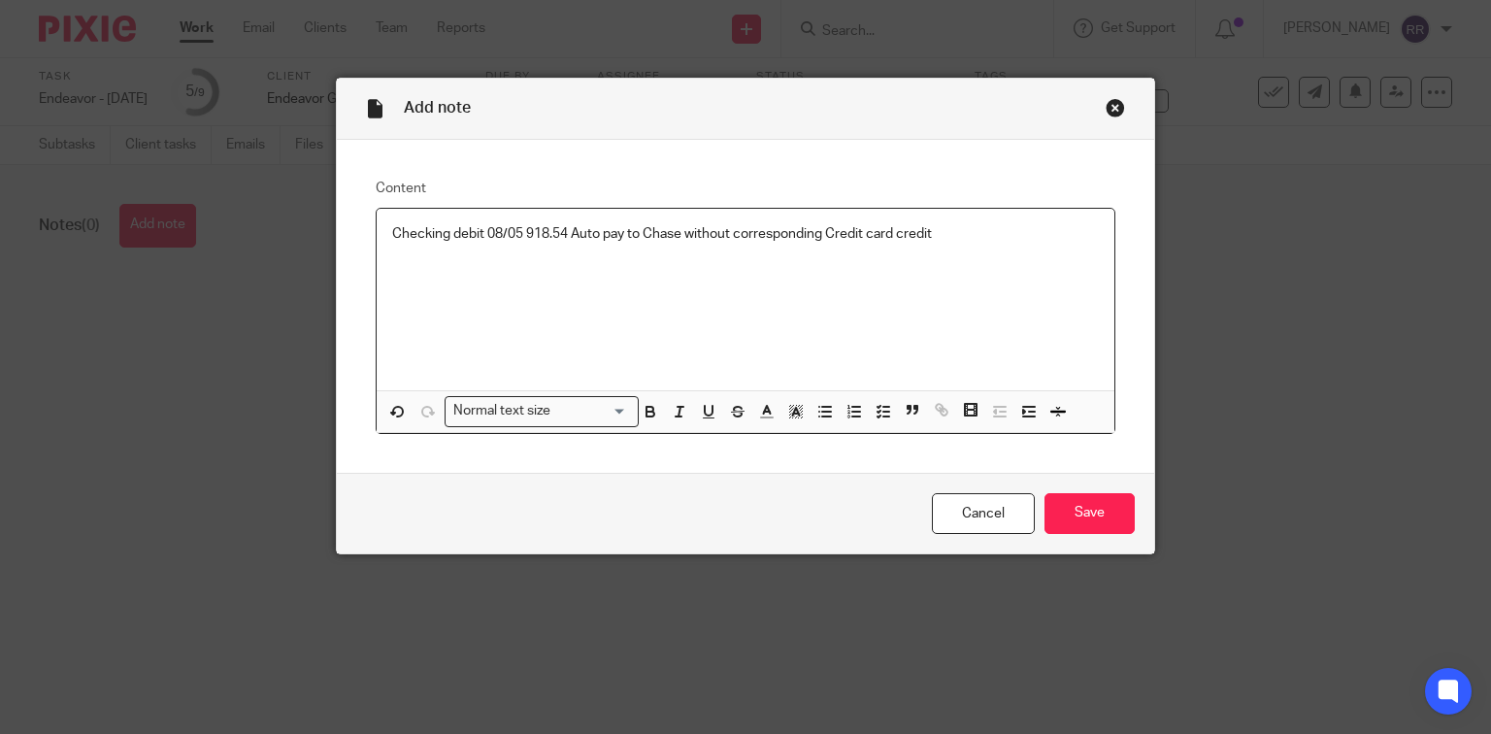
click at [970, 237] on p "Checking debit 08/05 918.54 Auto pay to Chase without corresponding Credit card…" at bounding box center [745, 233] width 707 height 19
click at [1093, 524] on input "Save" at bounding box center [1089, 514] width 90 height 42
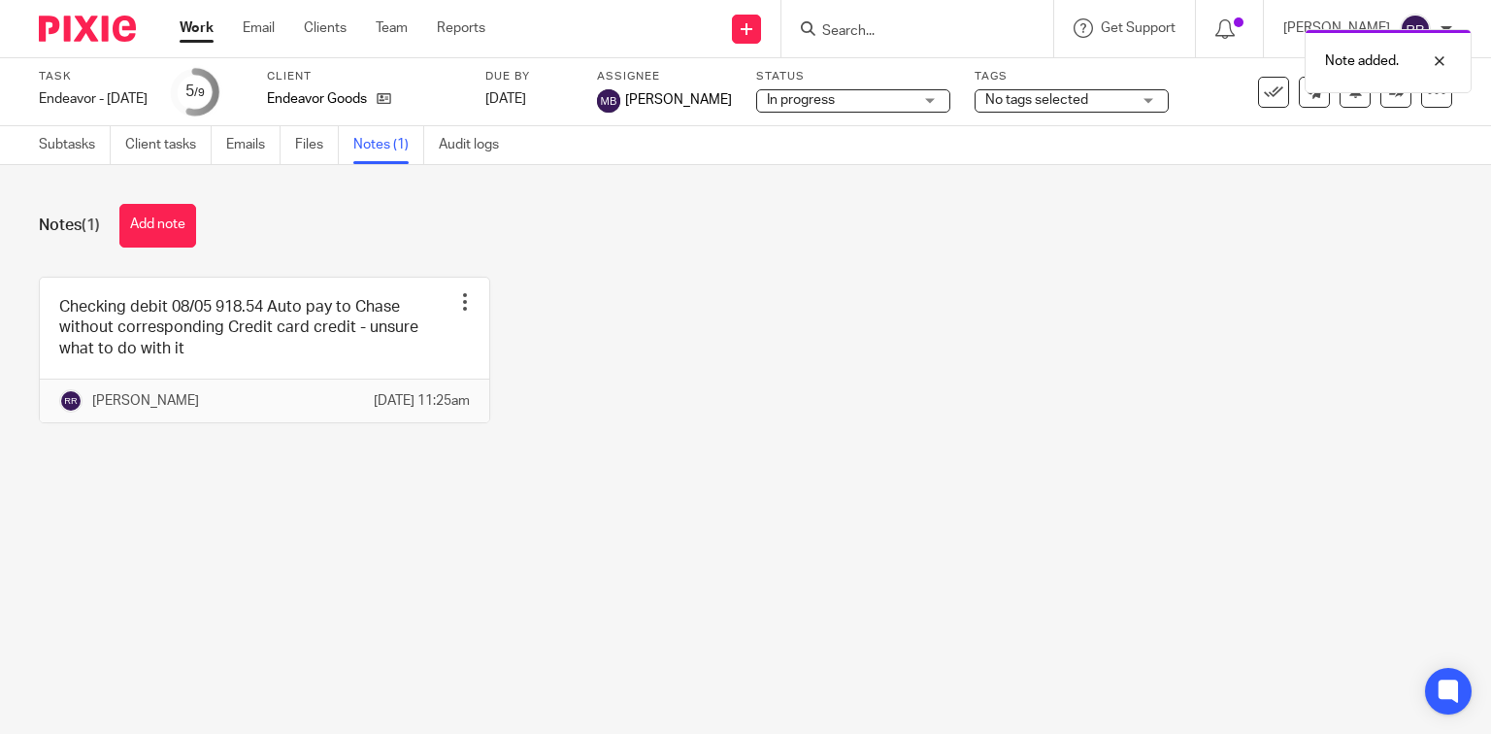
click at [1131, 101] on span "No tags selected" at bounding box center [1058, 100] width 146 height 20
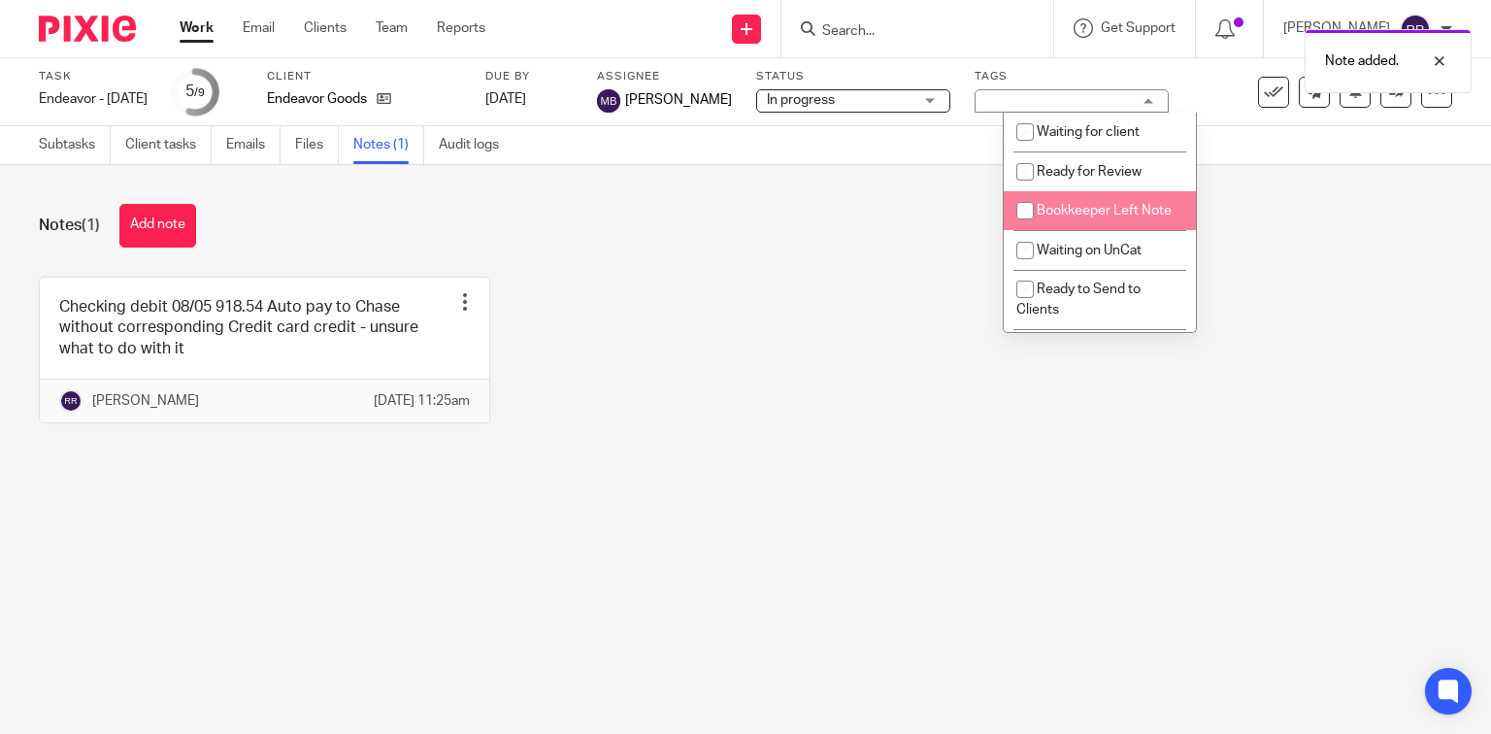
click at [1131, 206] on span "Bookkeeper Left Note" at bounding box center [1103, 211] width 135 height 14
checkbox input "true"
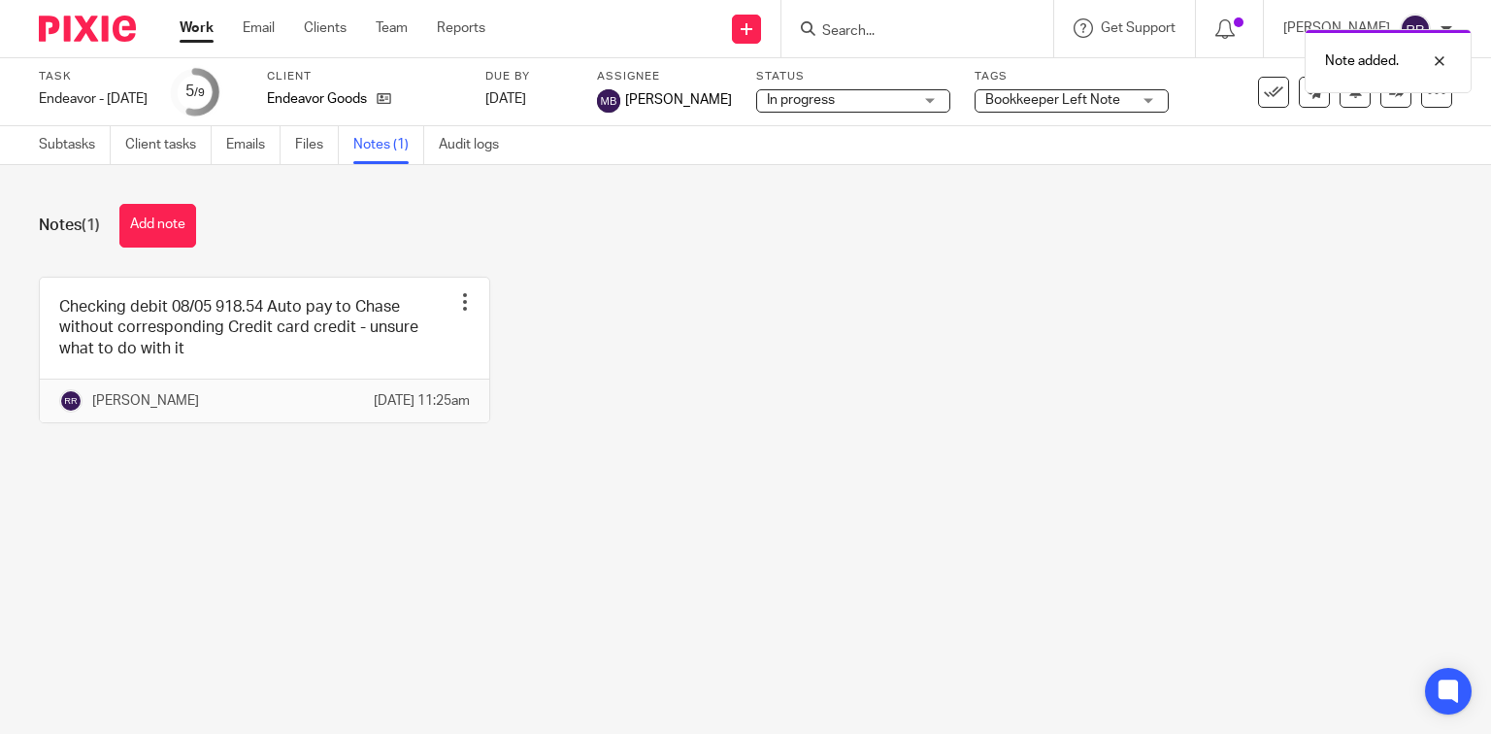
click at [809, 491] on div "Notes (1) Add note Checking debit 08/05 918.54 Auto pay to Chase without corres…" at bounding box center [745, 328] width 1491 height 326
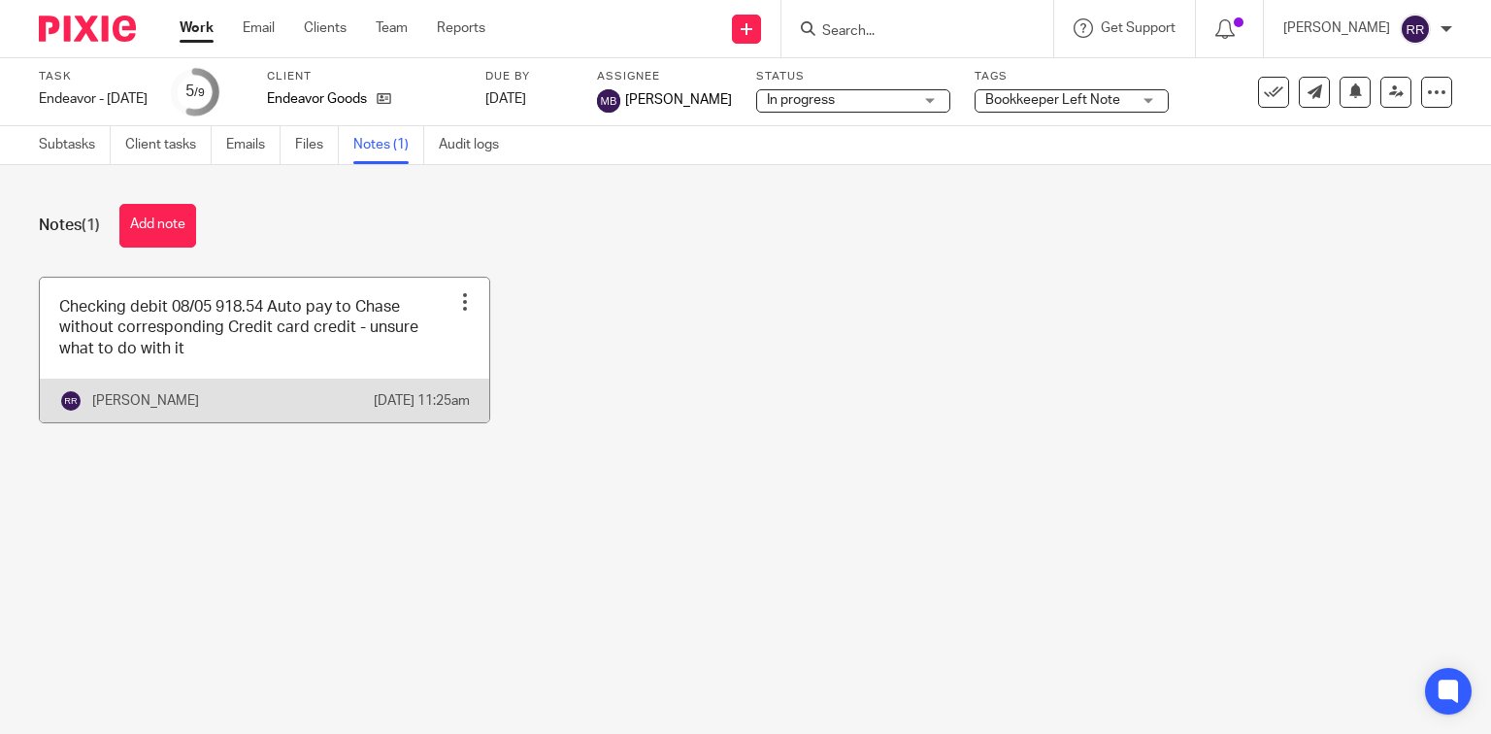
click at [262, 372] on link at bounding box center [264, 350] width 449 height 145
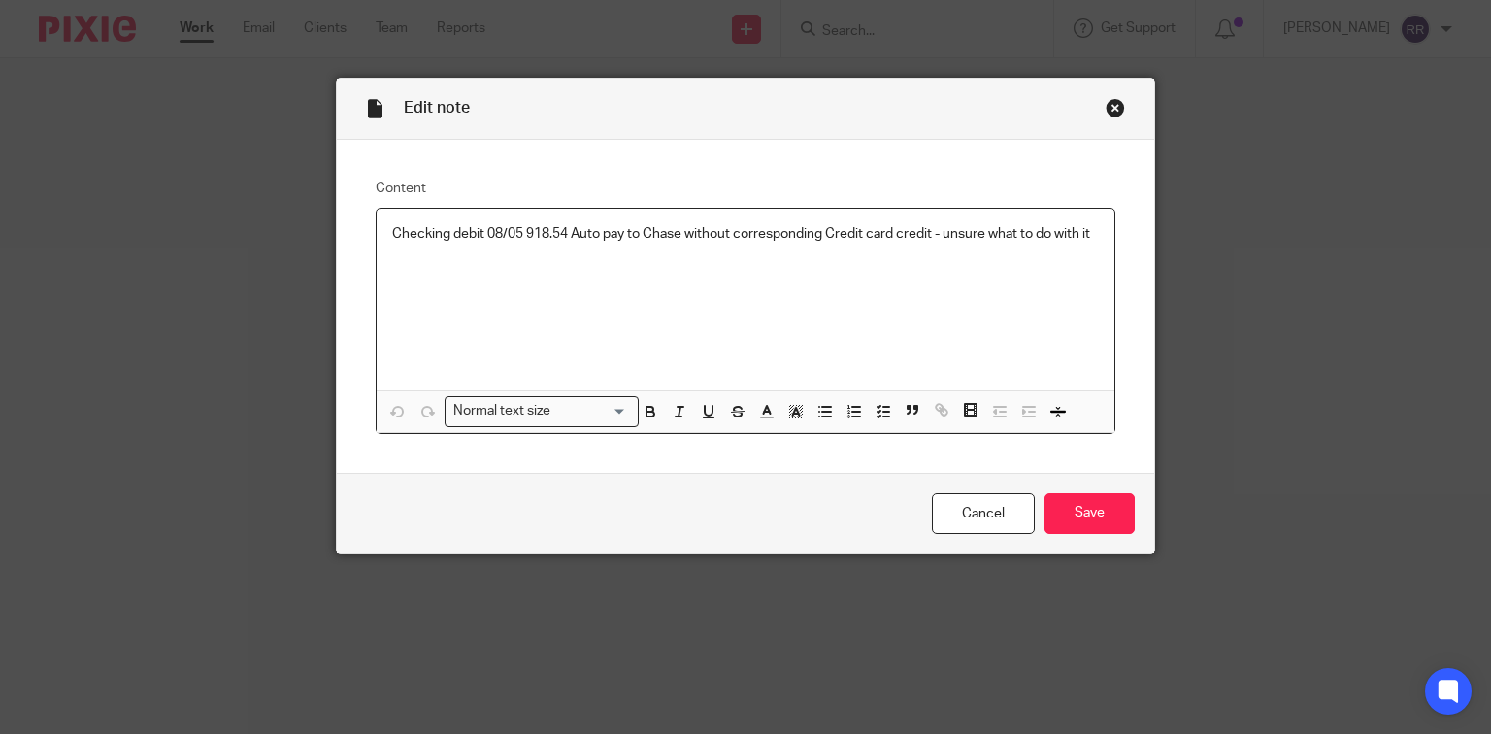
click at [1097, 233] on div "Checking debit 08/05 918.54 Auto pay to Chase without corresponding Credit card…" at bounding box center [746, 299] width 739 height 181
click at [1095, 524] on input "Save" at bounding box center [1089, 514] width 90 height 42
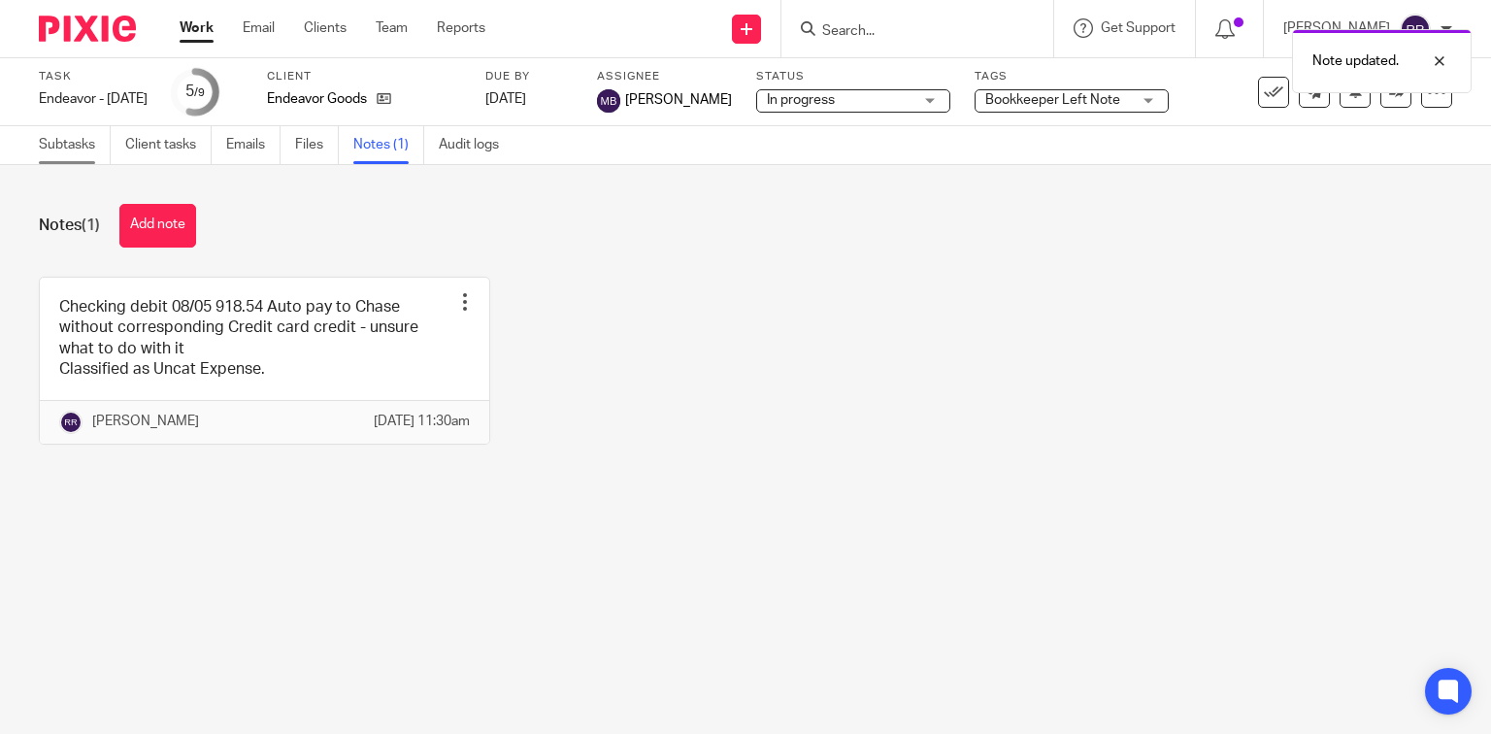
click at [59, 140] on link "Subtasks" at bounding box center [75, 145] width 72 height 38
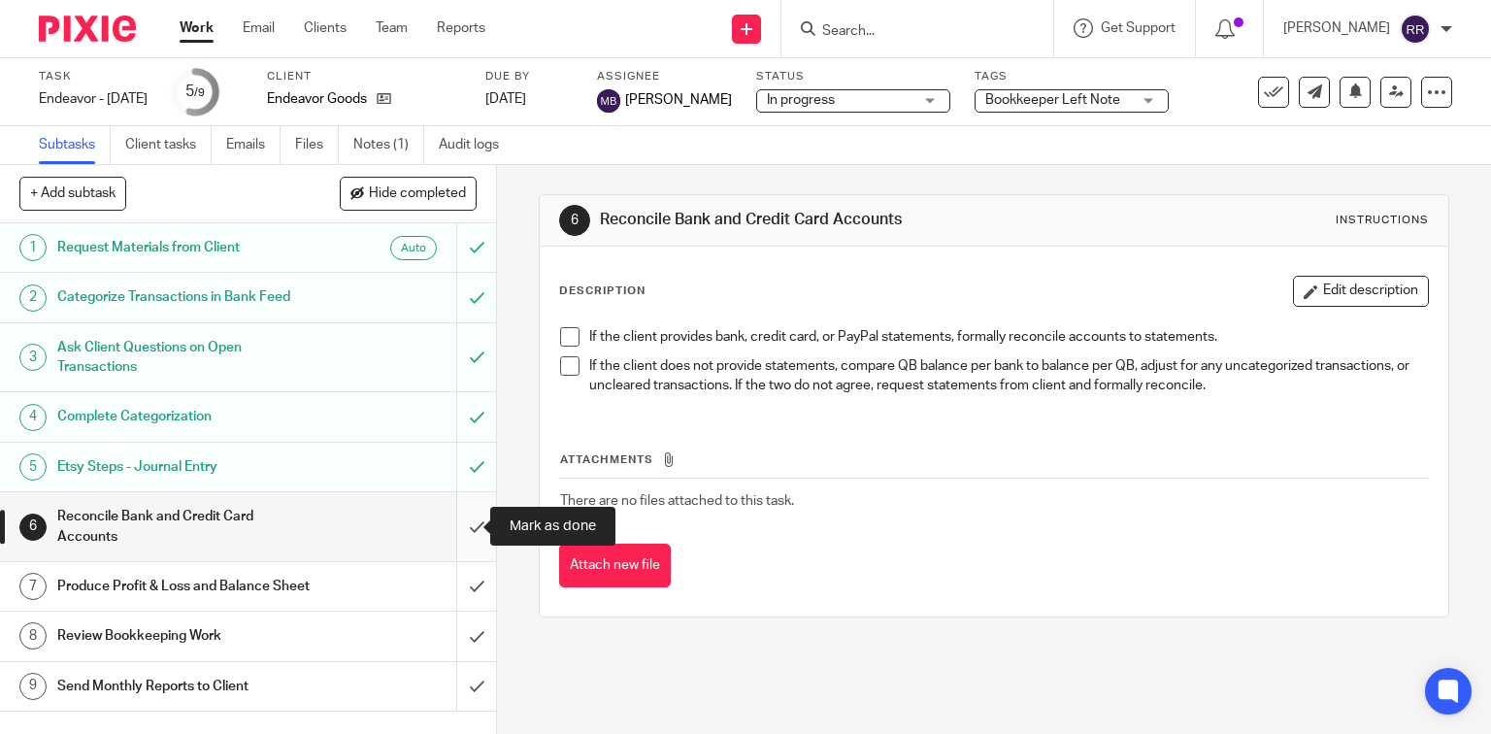
click at [462, 519] on input "submit" at bounding box center [248, 526] width 496 height 69
